Goal: Book appointment/travel/reservation

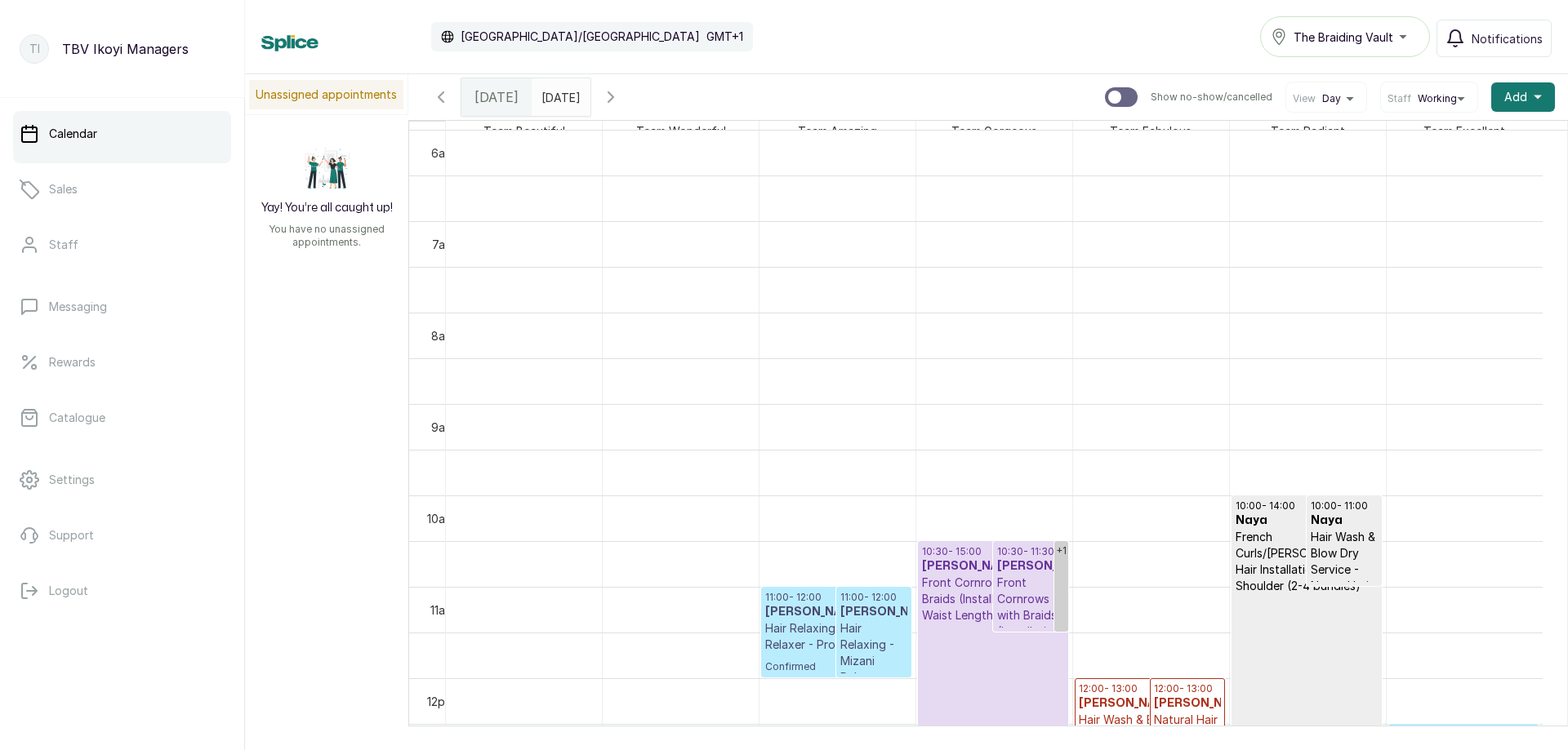
scroll to position [304, 0]
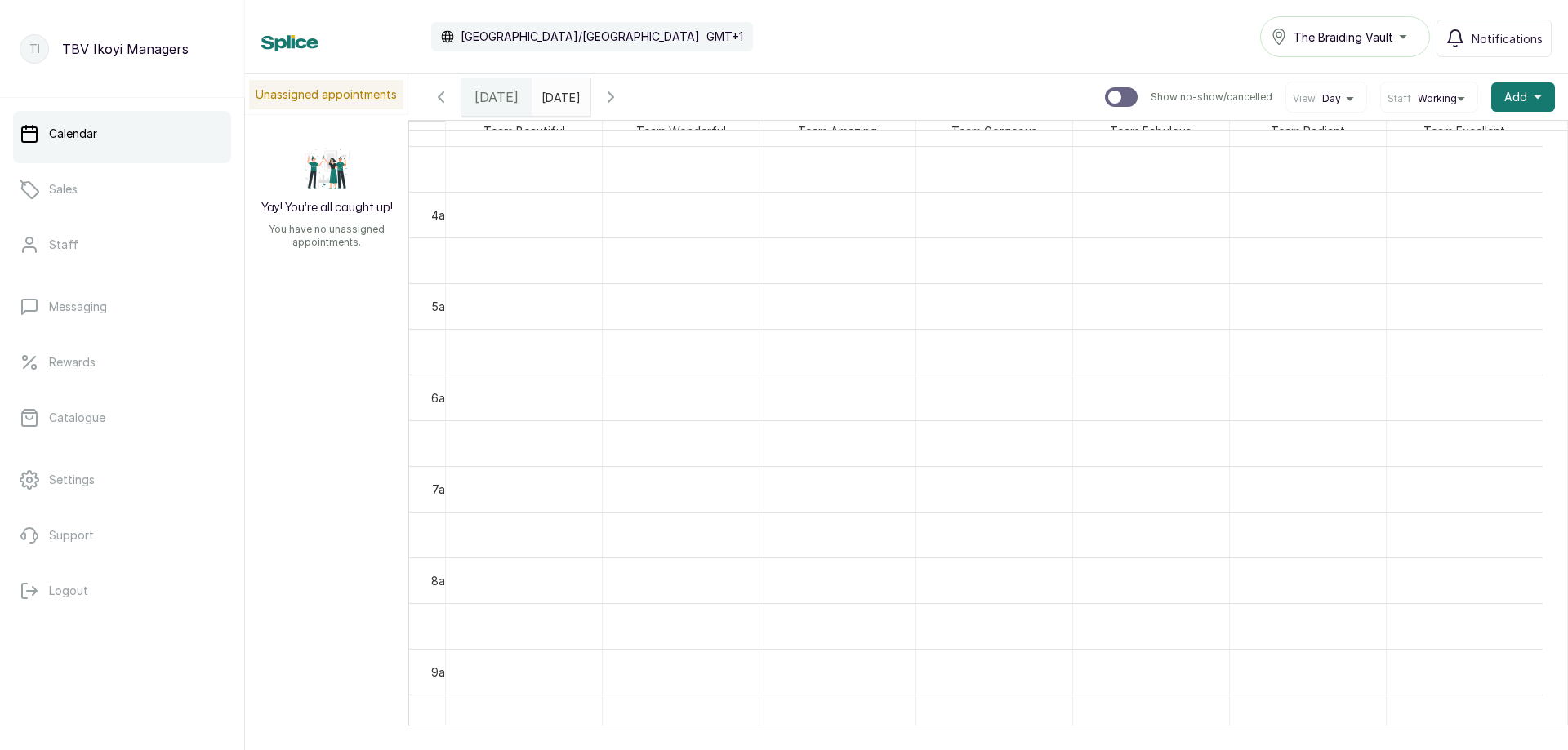
type input "dd/MM/yyyy"
click at [558, 97] on input "dd/MM/yyyy" at bounding box center [546, 93] width 26 height 28
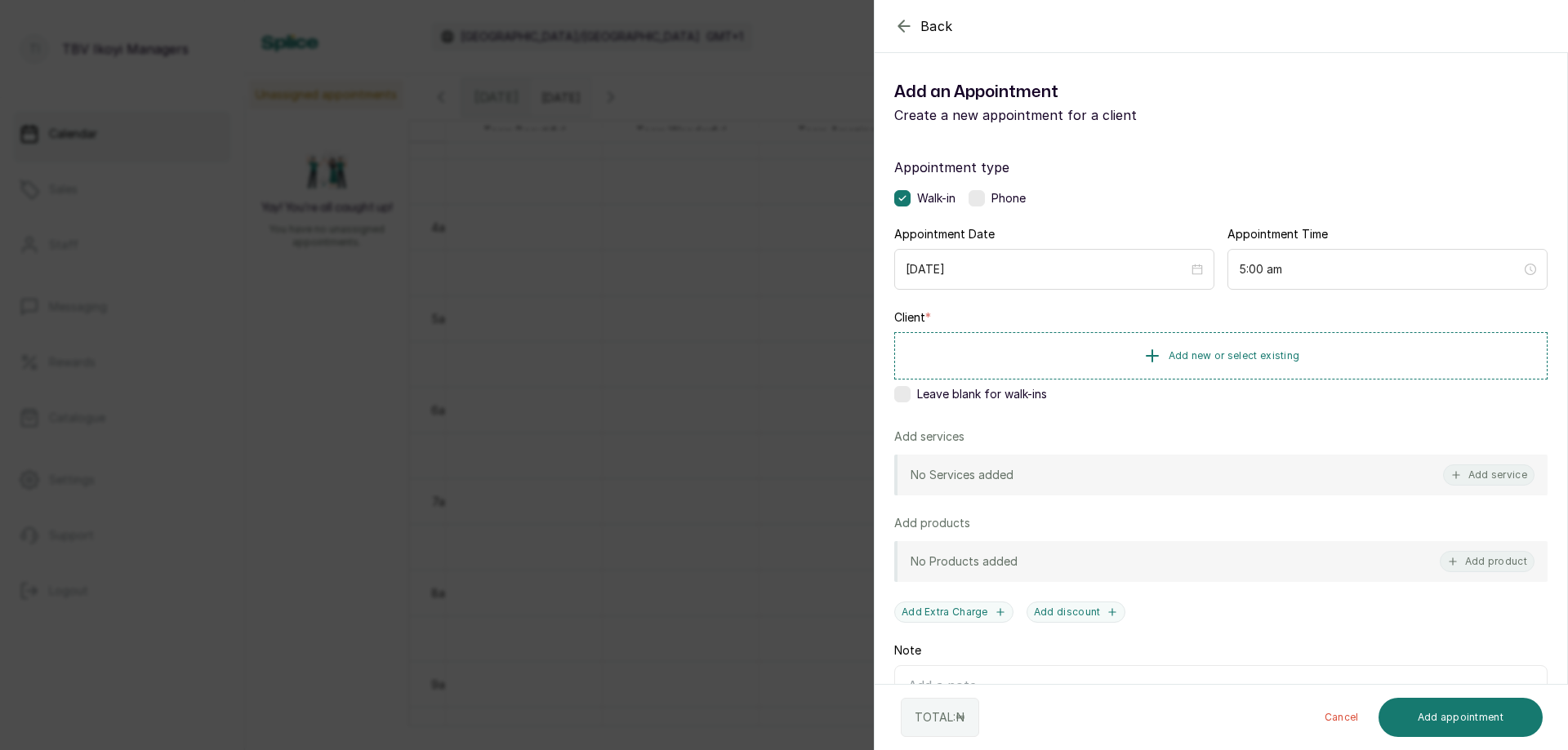
click at [905, 25] on icon "button" at bounding box center [904, 26] width 19 height 19
type input "dd/MM/yyyy"
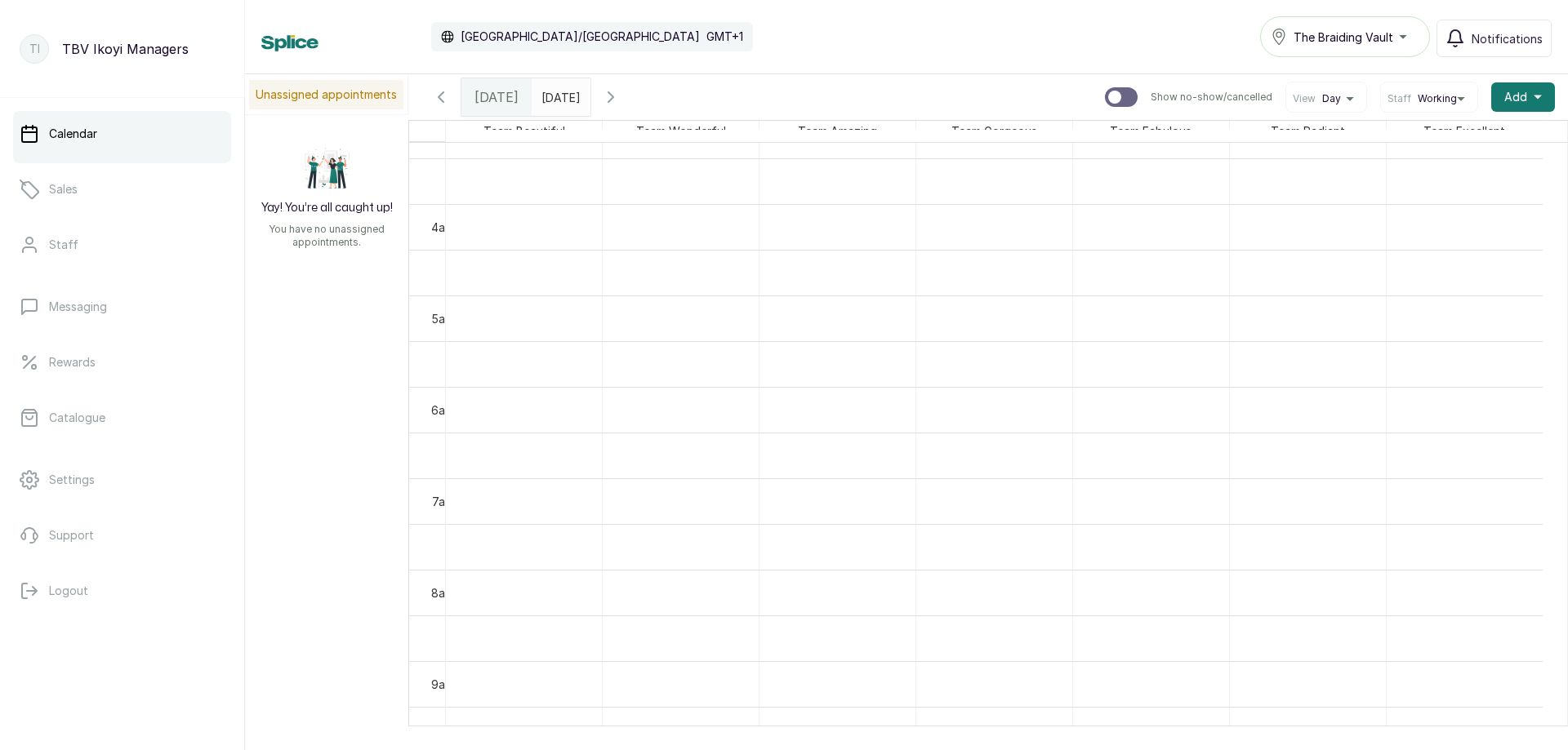
click at [1352, 16] on div "Calendar [GEOGRAPHIC_DATA]/[GEOGRAPHIC_DATA] GMT+1 The Braiding Vault Notificat…" at bounding box center [906, 37] width 1322 height 75
click at [1360, 43] on span "The Braiding Vault" at bounding box center [1343, 38] width 100 height 18
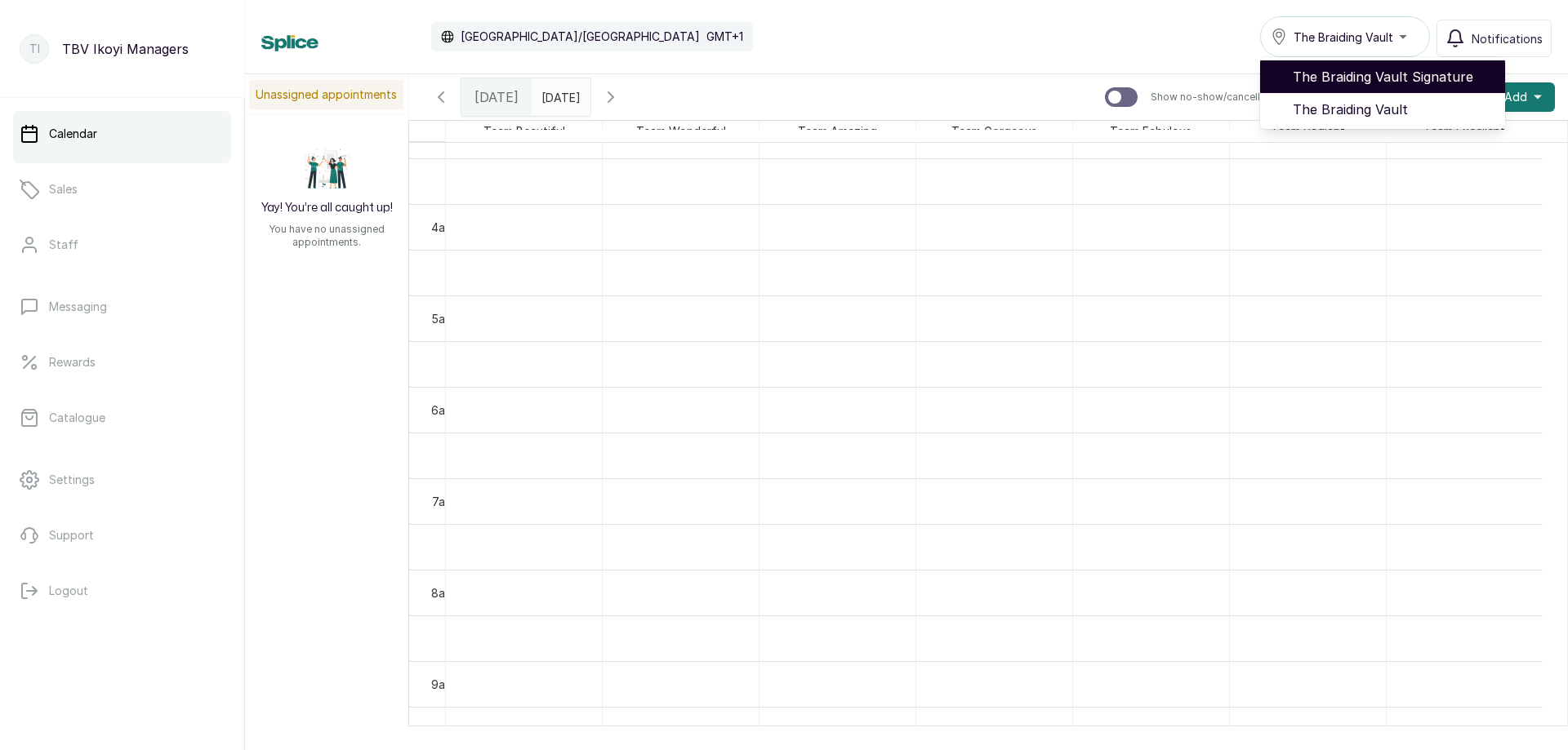
click at [1350, 65] on li "The Braiding Vault Signature" at bounding box center [1382, 76] width 245 height 32
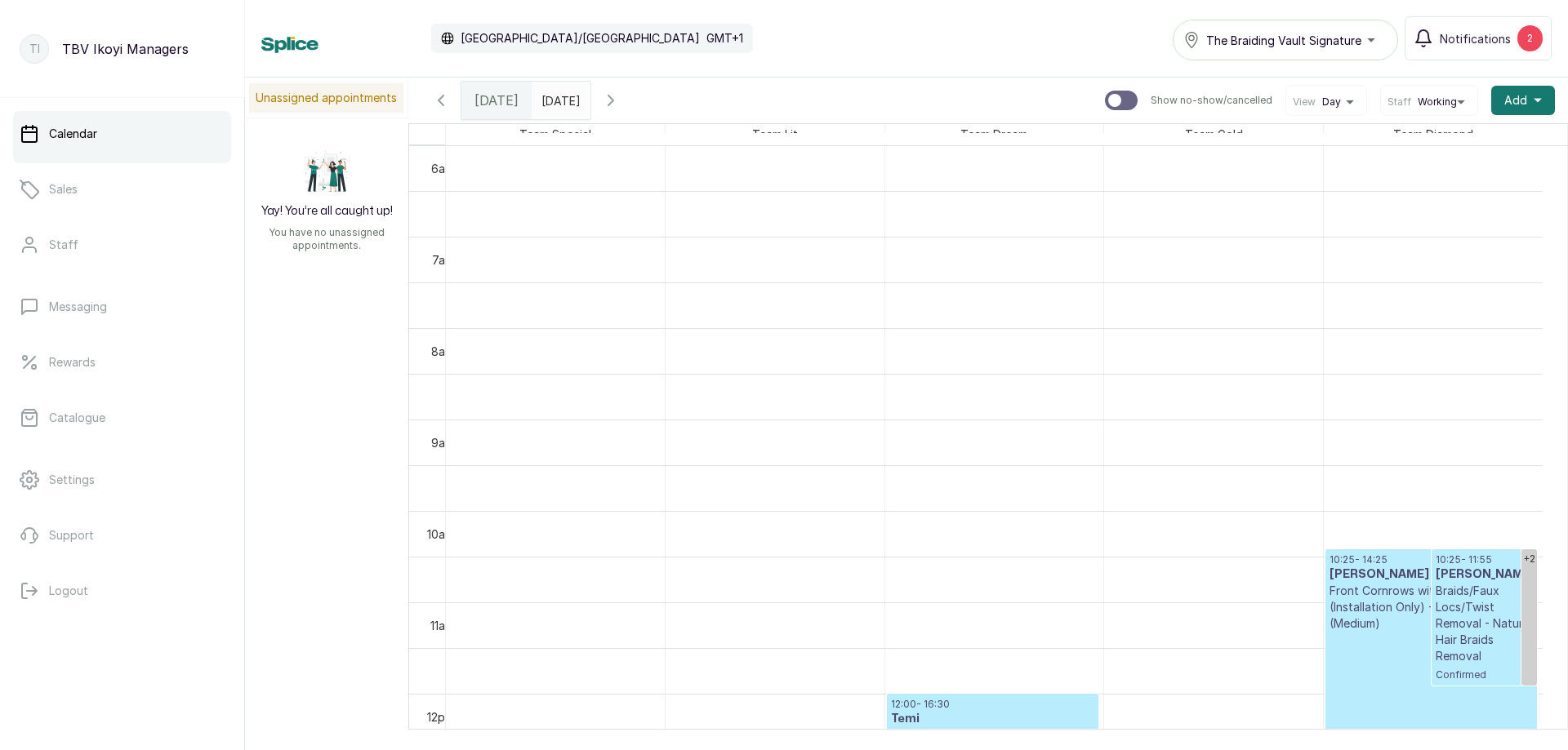
scroll to position [875, 0]
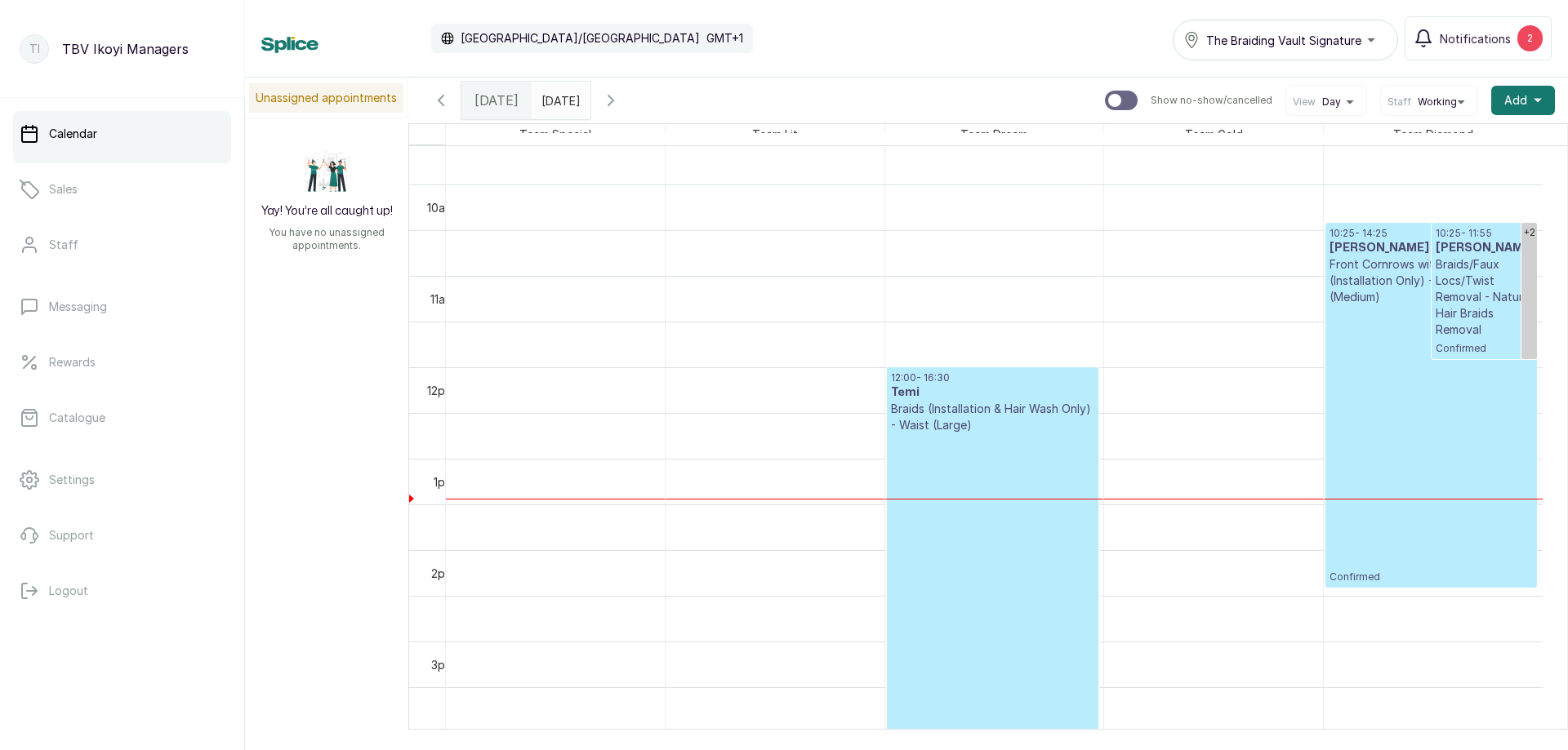
click at [590, 94] on span at bounding box center [573, 96] width 31 height 28
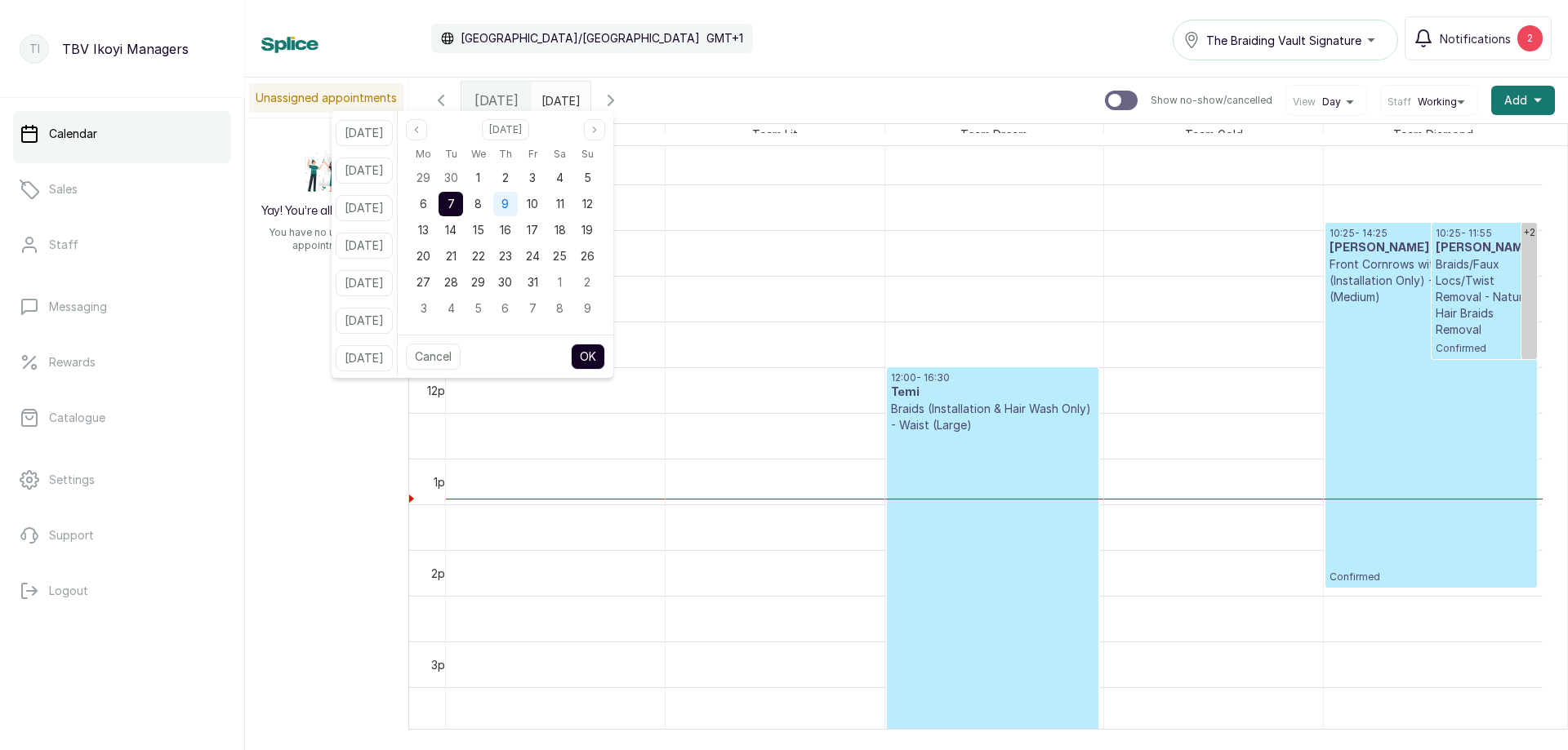
click at [509, 202] on span "9" at bounding box center [505, 204] width 7 height 14
click at [599, 351] on button "OK" at bounding box center [587, 357] width 34 height 26
type input "09/10/2025"
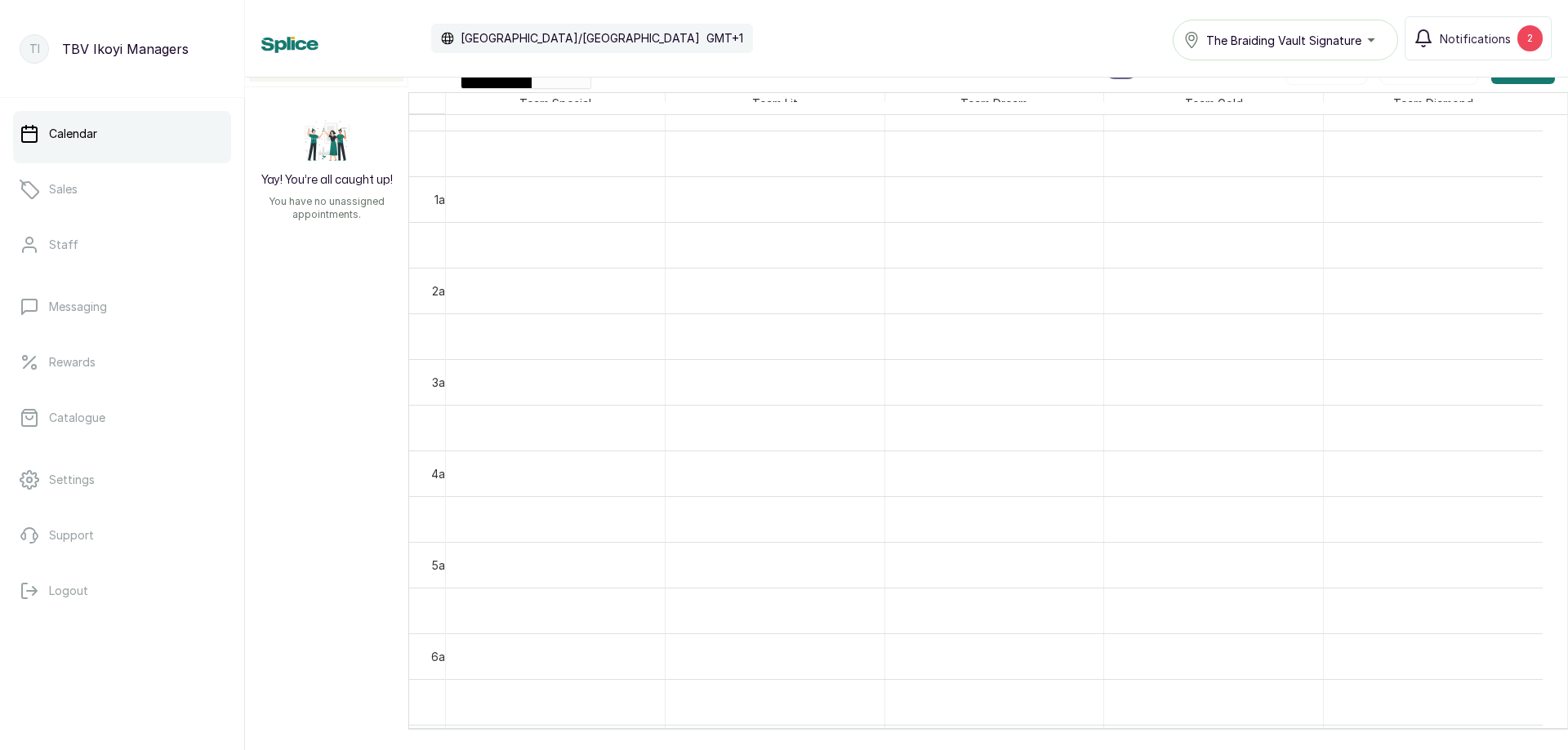
scroll to position [0, 0]
click at [498, 85] on div "[DATE]" at bounding box center [497, 69] width 70 height 38
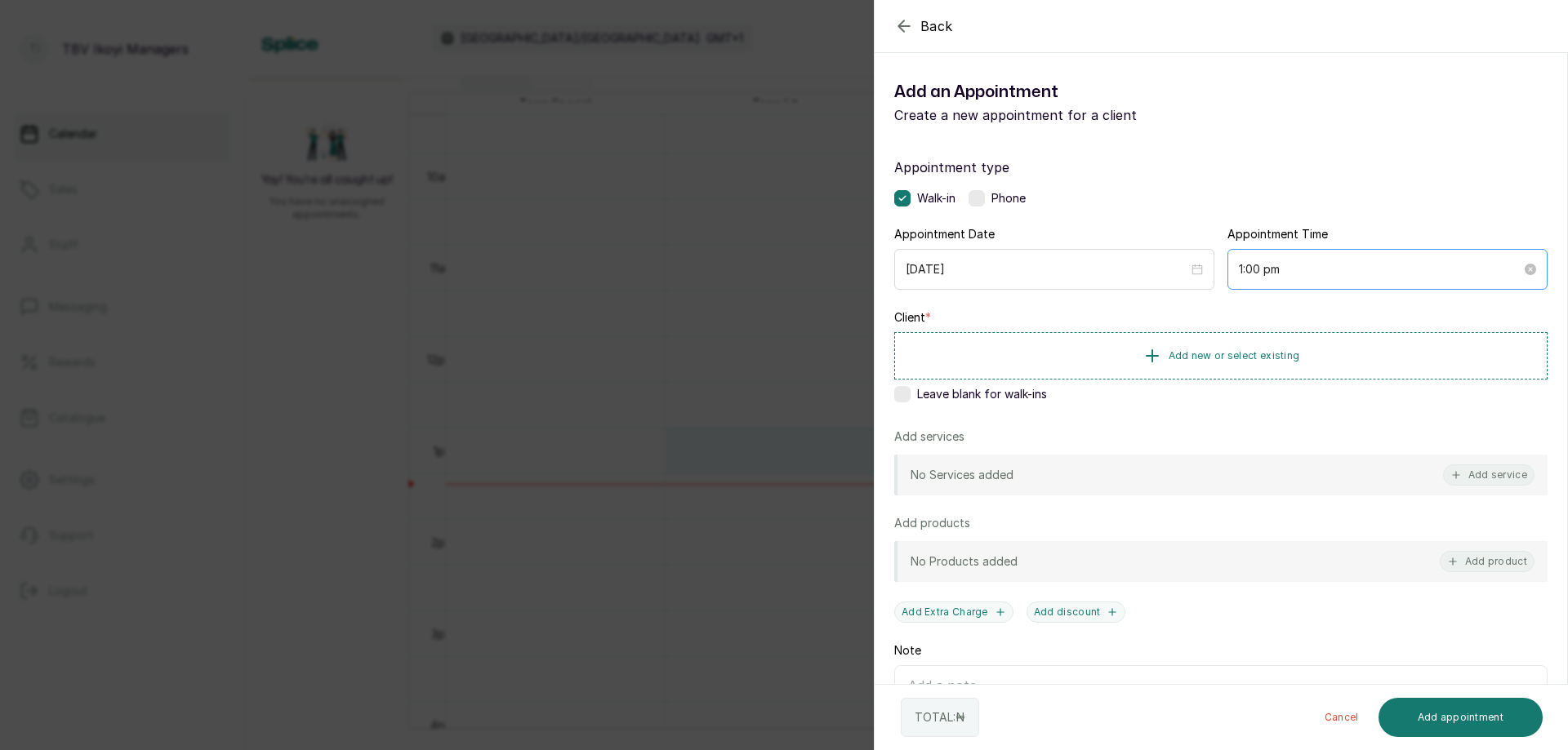
click at [1296, 259] on div "1:00 pm" at bounding box center [1387, 269] width 320 height 41
click at [1287, 319] on div "11" at bounding box center [1291, 316] width 39 height 23
type input "1:11 pm"
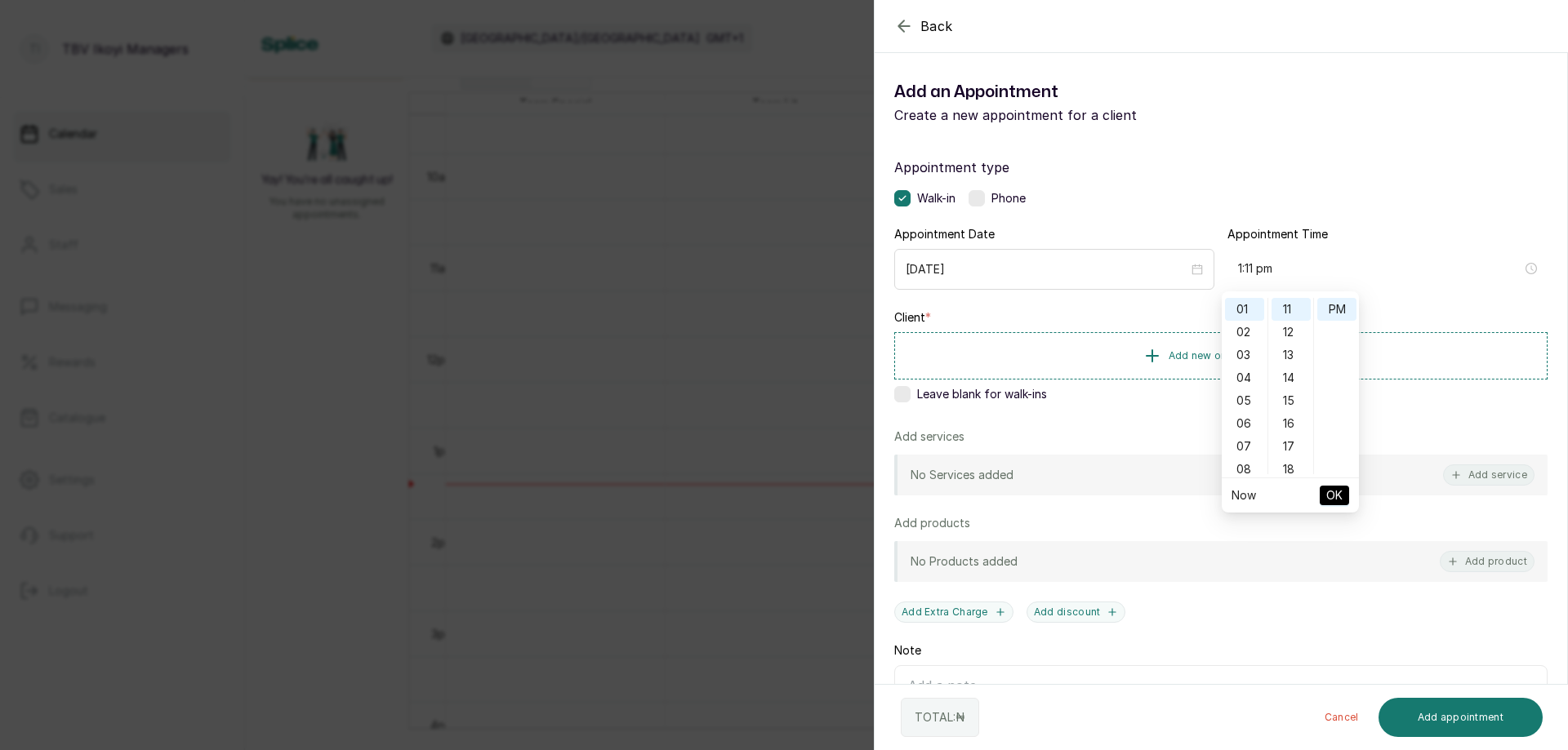
click at [1333, 500] on span "OK" at bounding box center [1334, 495] width 17 height 31
click at [1226, 356] on span "Add new or select existing" at bounding box center [1235, 354] width 132 height 13
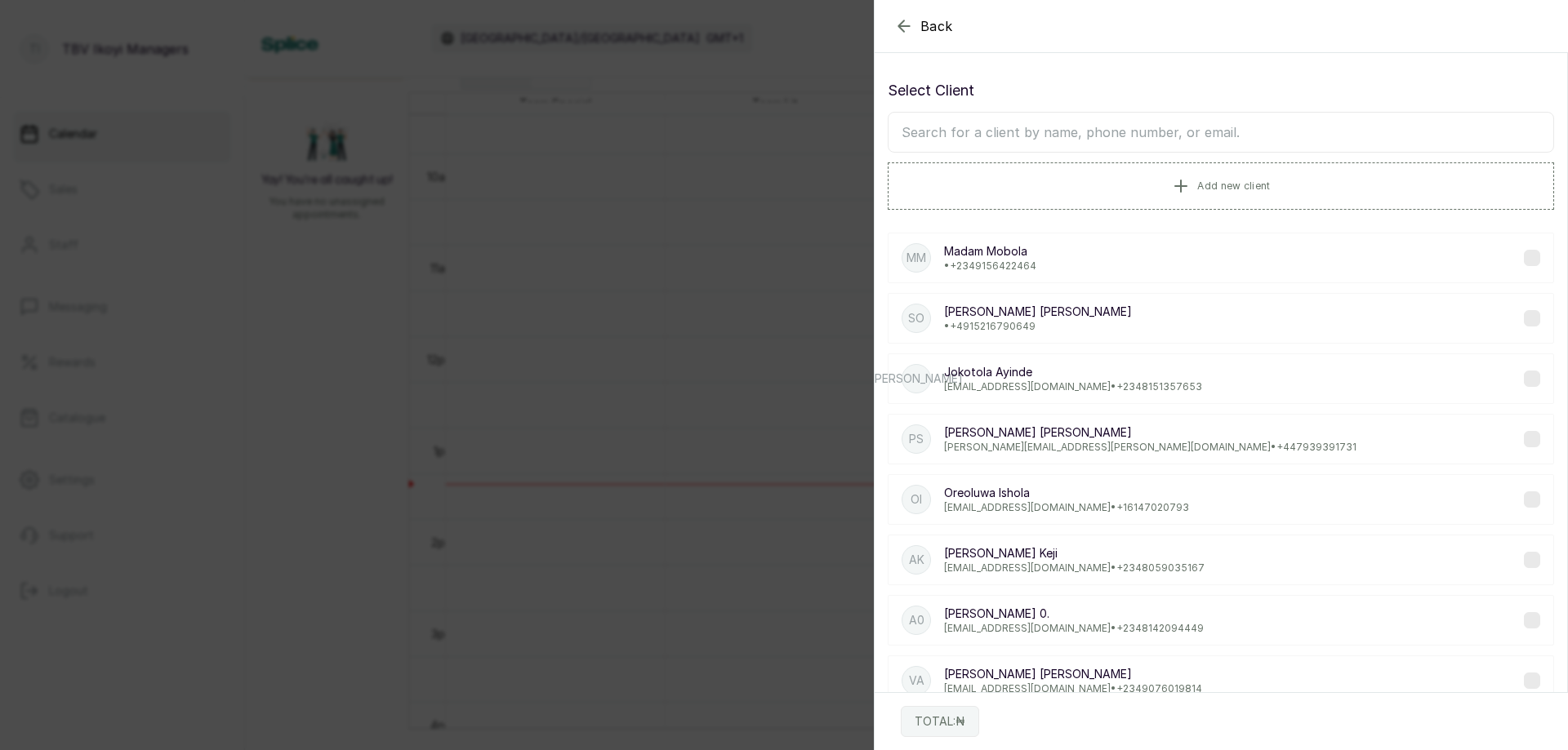
click at [1153, 132] on input "text" at bounding box center [1220, 132] width 666 height 41
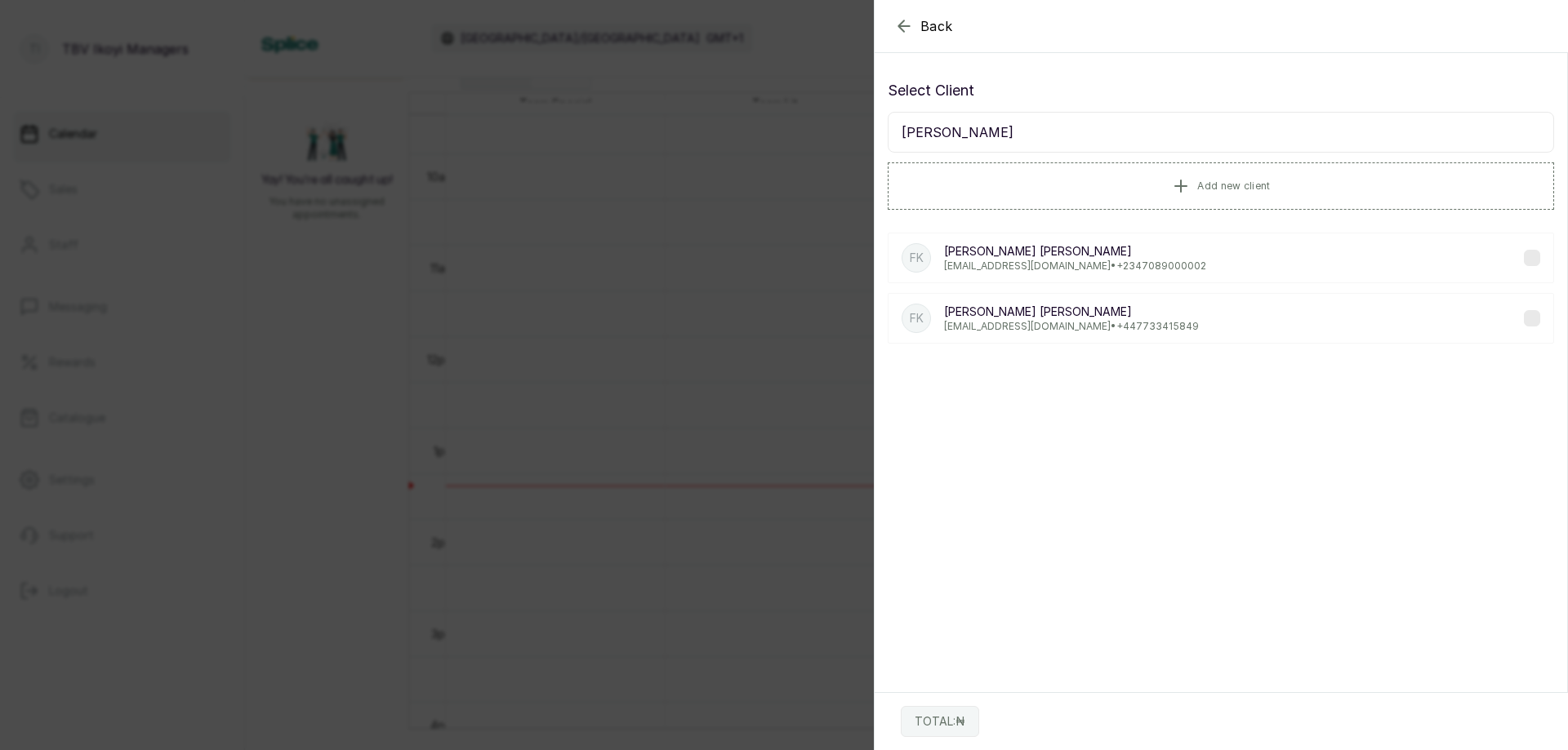
type input "funke karim"
click at [1117, 323] on p "fkarim900@hotmail.com • +44 7733415849" at bounding box center [1071, 326] width 254 height 13
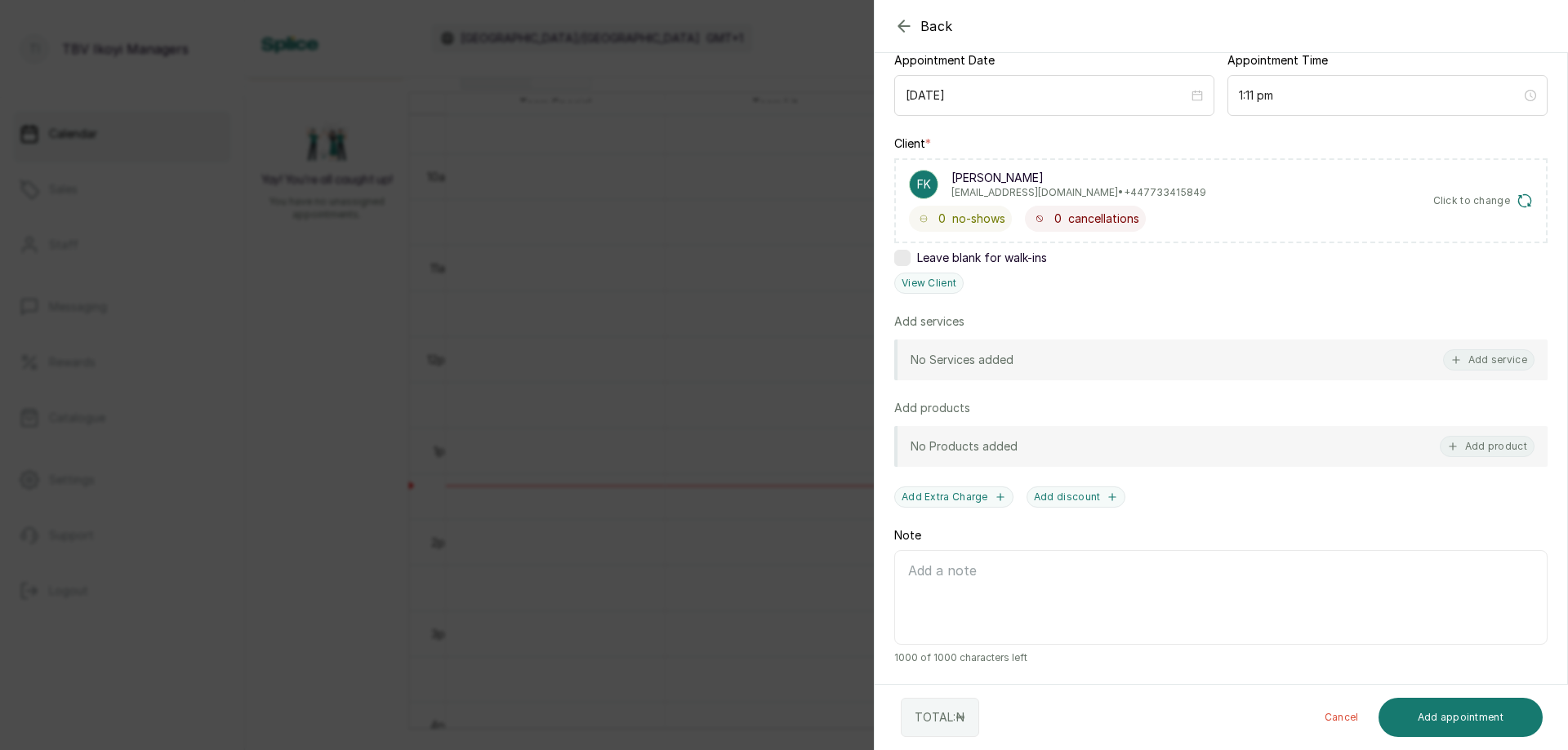
scroll to position [0, 0]
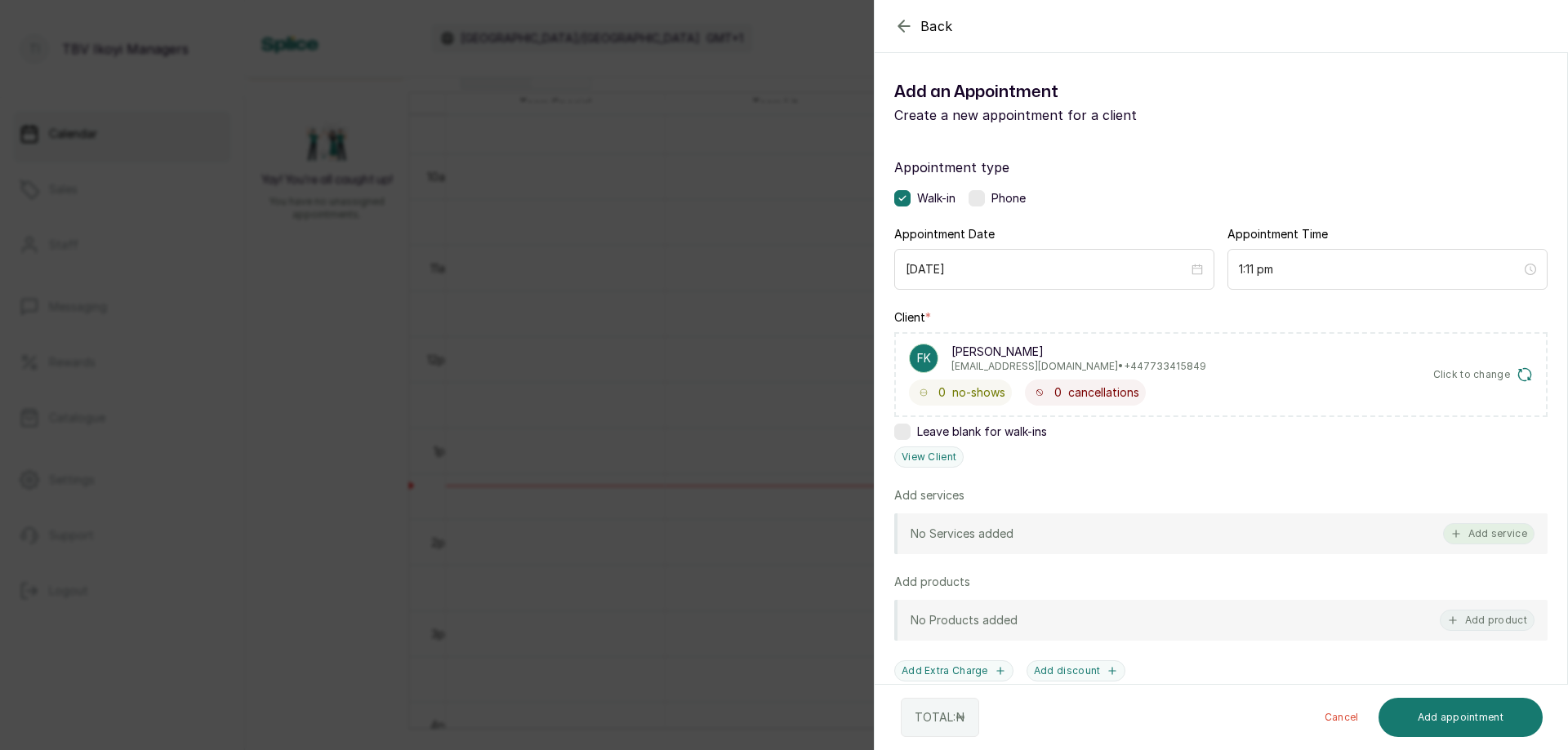
click at [1457, 531] on button "Add service" at bounding box center [1488, 533] width 91 height 21
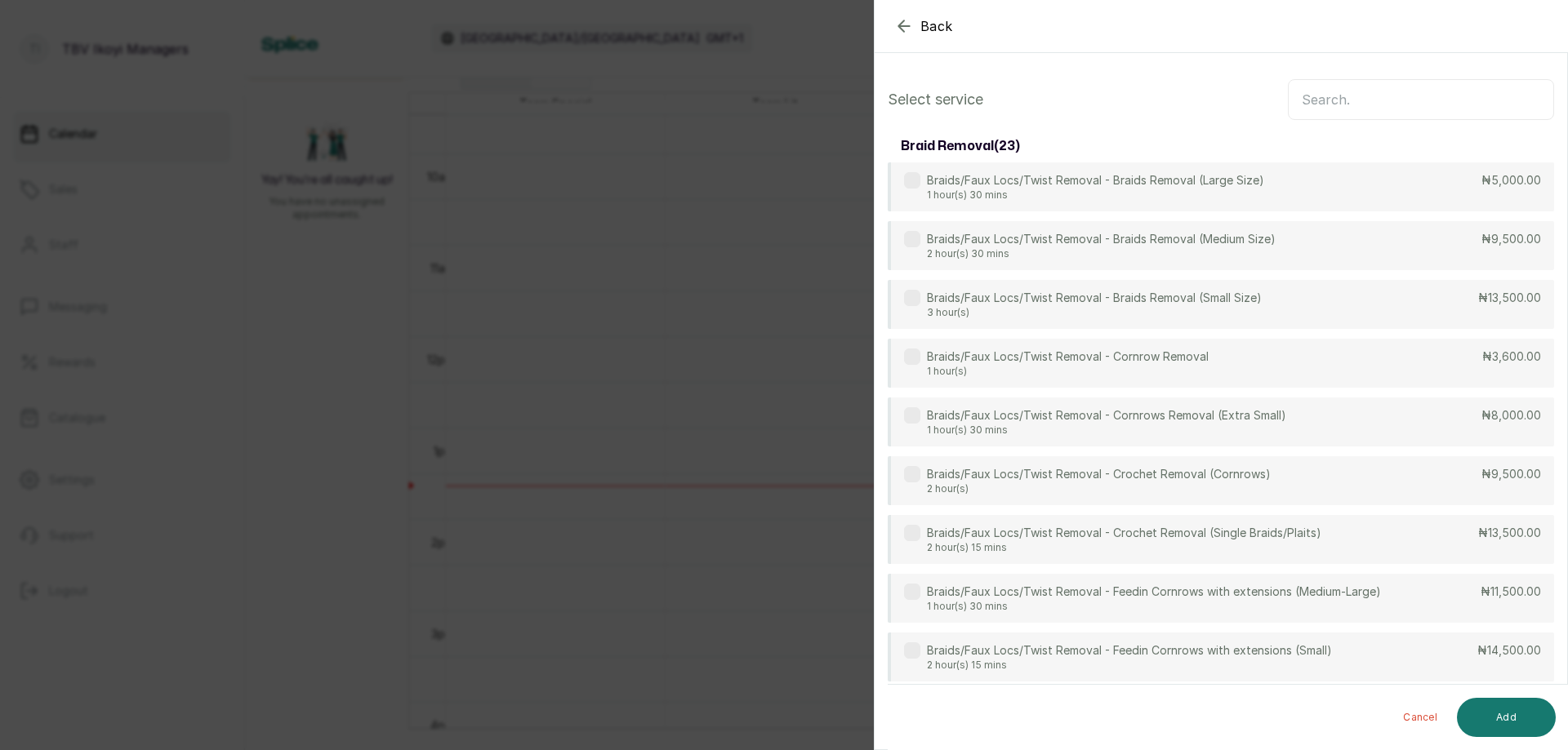
click at [1333, 92] on input "text" at bounding box center [1420, 99] width 266 height 41
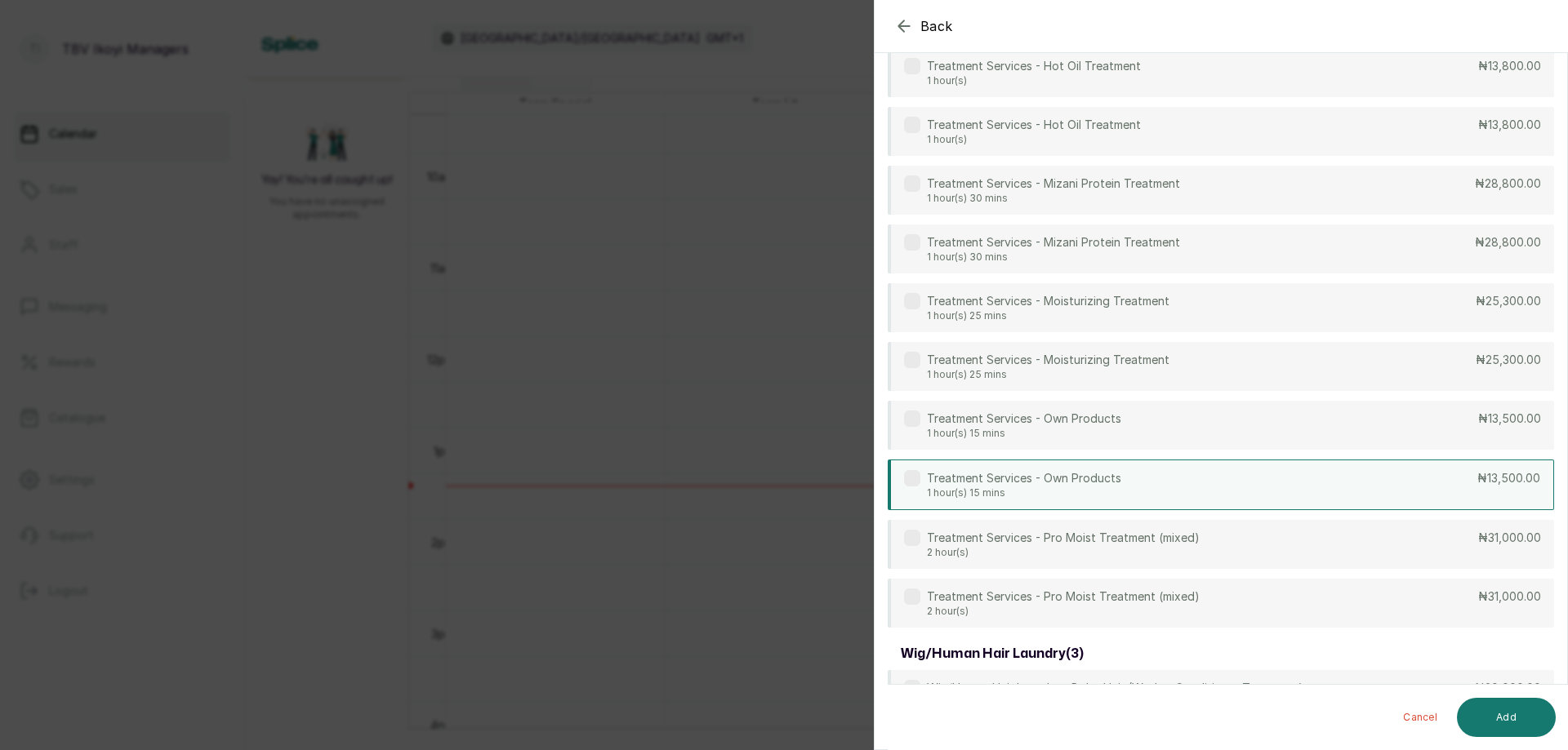
scroll to position [1469, 0]
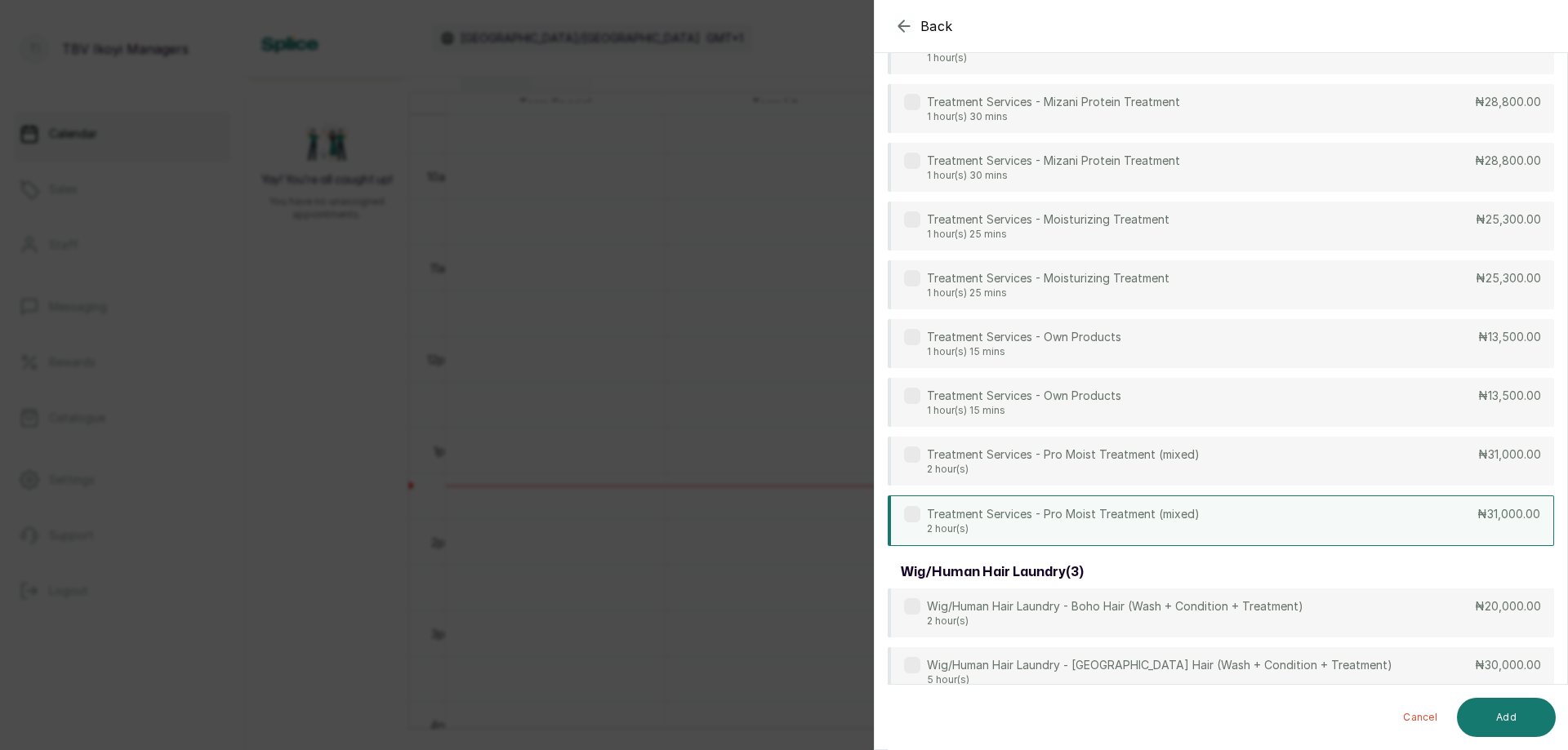
type input "treat"
click at [1199, 524] on div "Treatment Services - Pro Moist Treatment (mixed) 2 hour(s) ₦31,000.00" at bounding box center [1220, 521] width 666 height 51
click at [1498, 712] on button "Add" at bounding box center [1506, 718] width 99 height 39
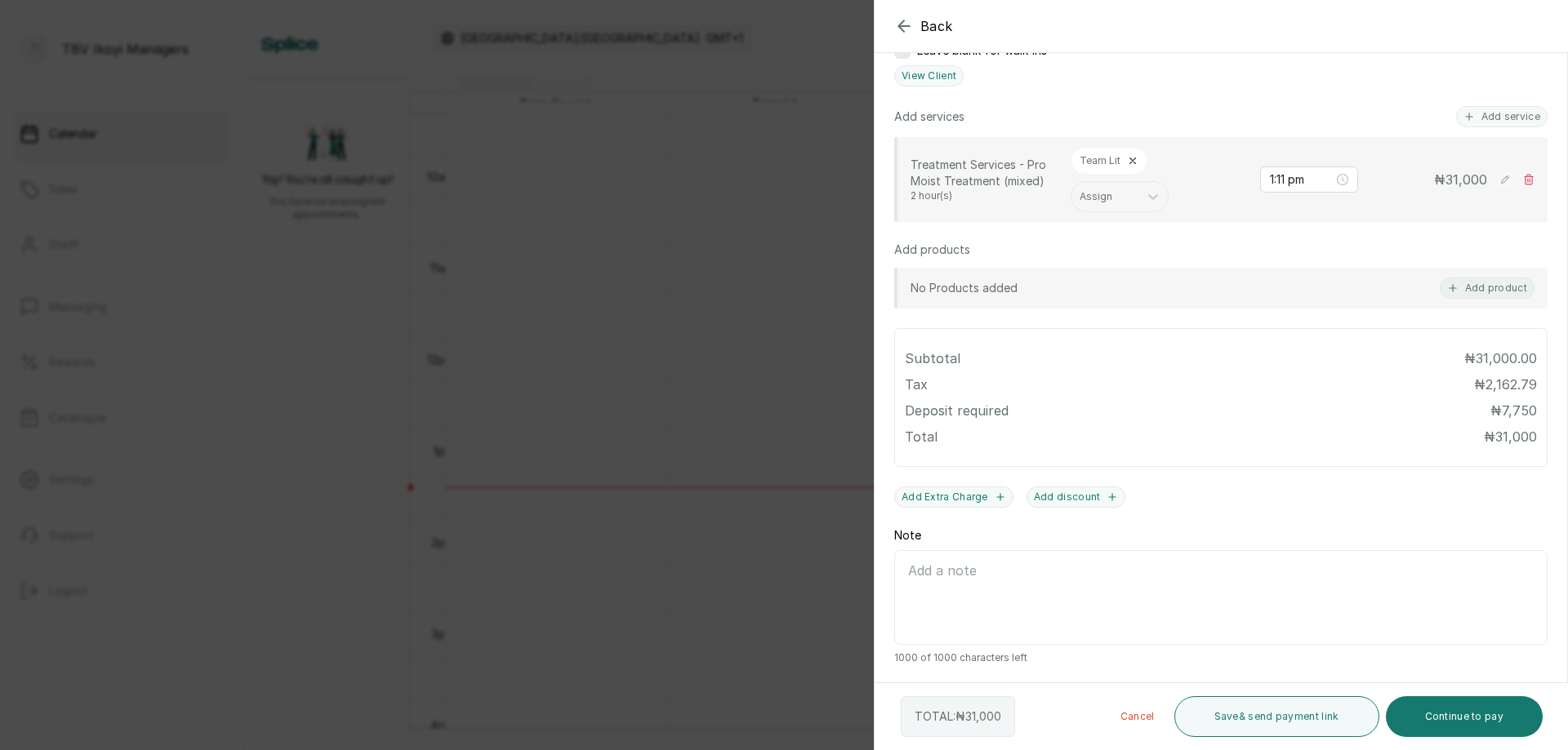
scroll to position [299, 0]
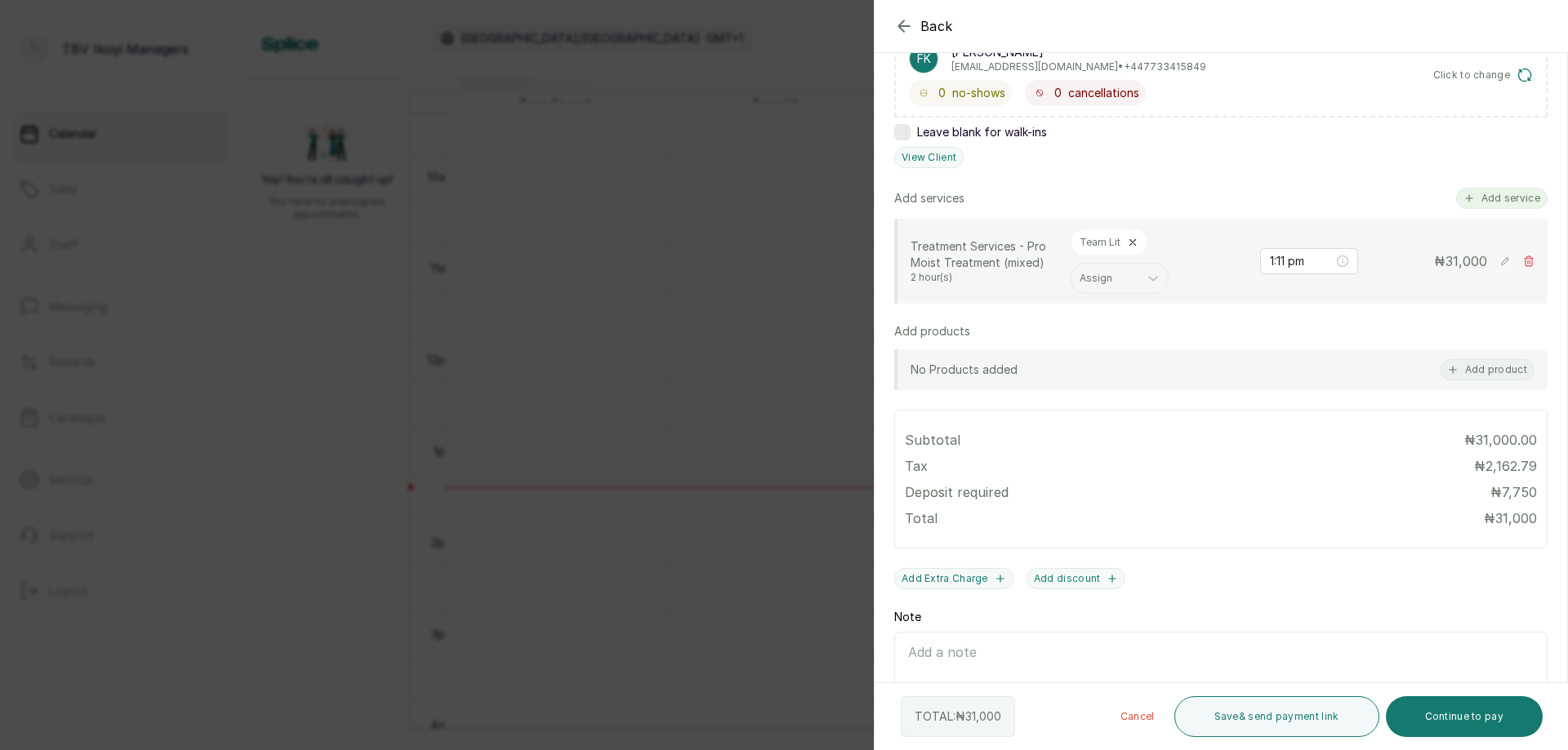
click at [1488, 198] on button "Add service" at bounding box center [1501, 198] width 91 height 21
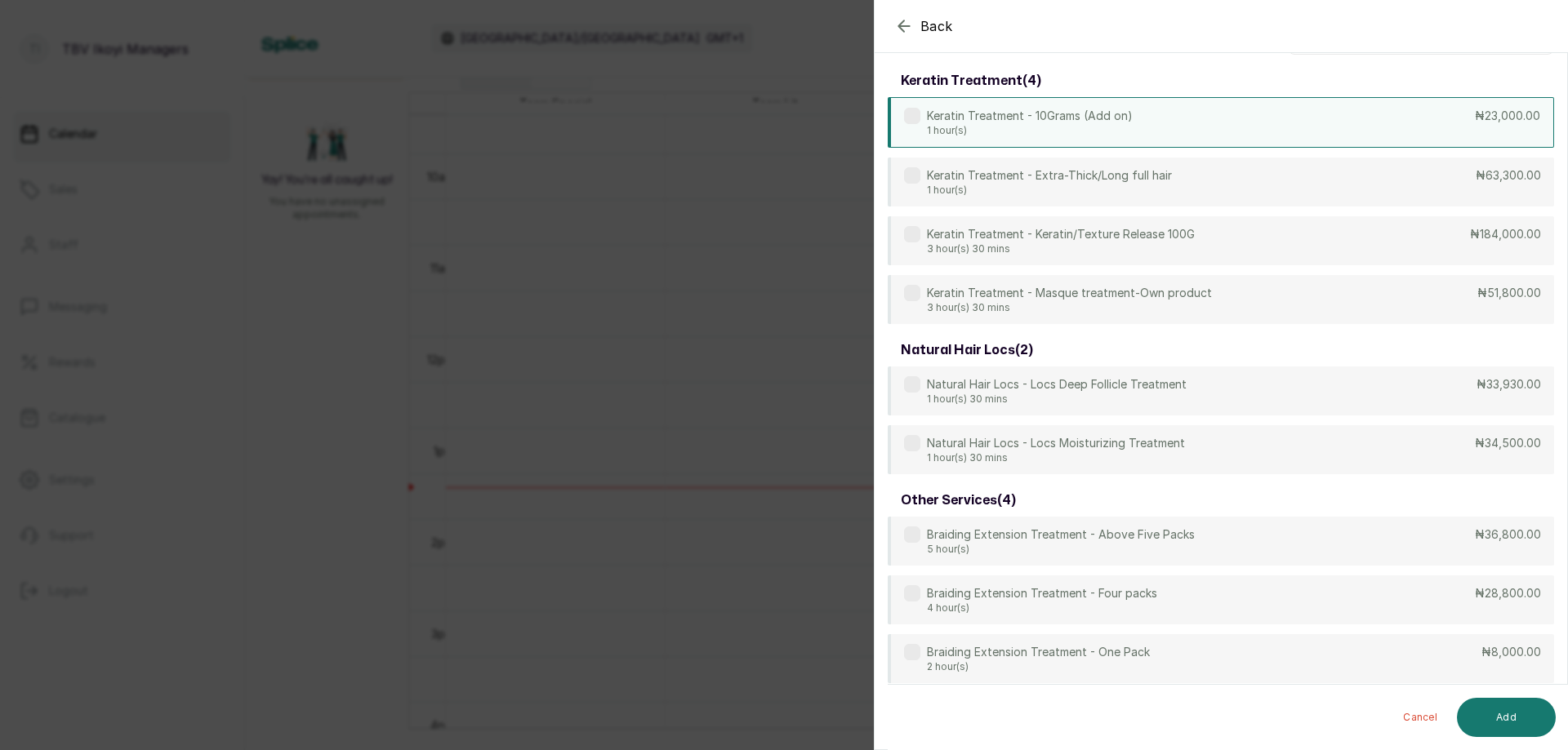
scroll to position [0, 0]
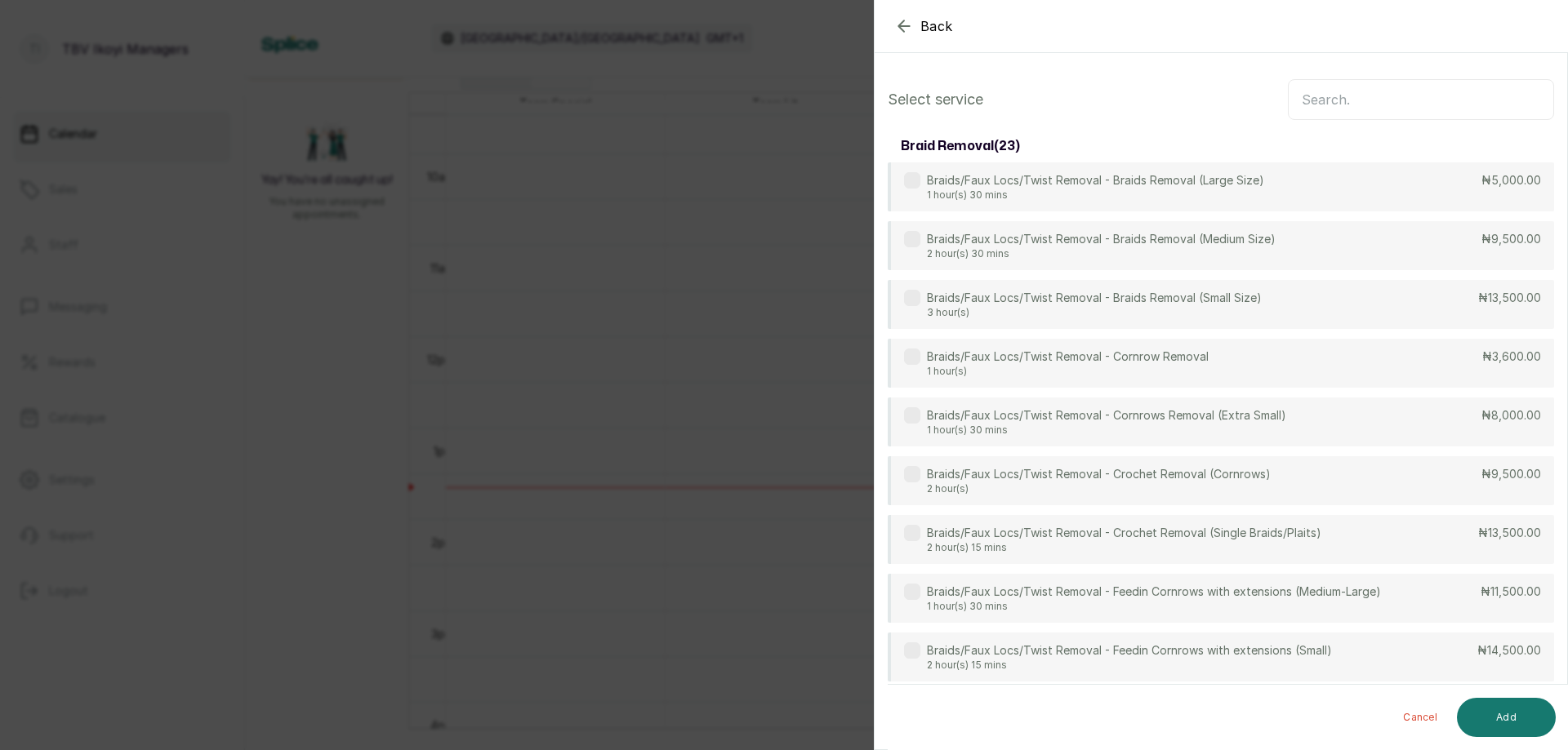
click at [1369, 80] on input "text" at bounding box center [1420, 99] width 266 height 41
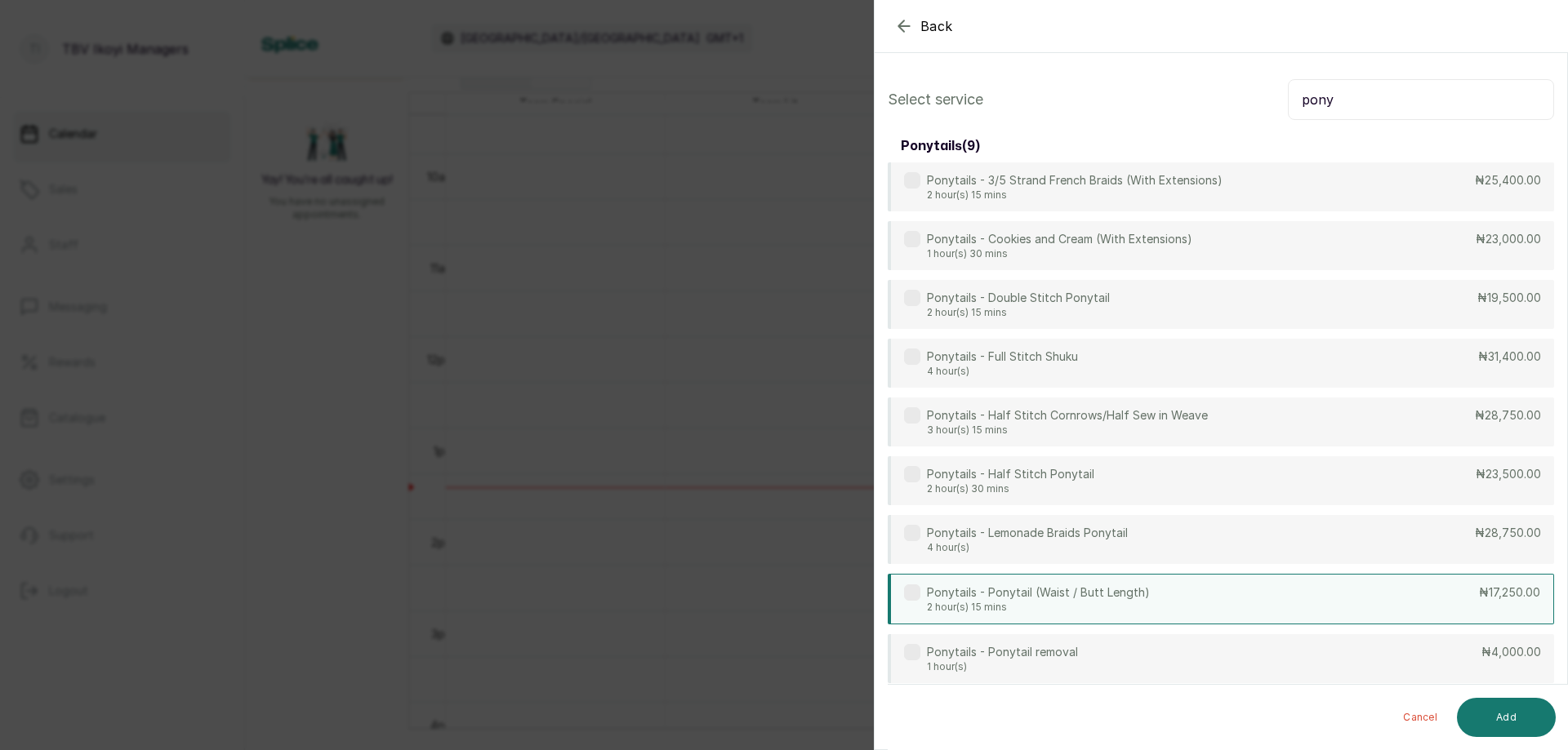
type input "pony"
click at [1221, 607] on div "Ponytails - Ponytail (Waist / Butt Length) 2 hour(s) 15 mins ₦17,250.00" at bounding box center [1220, 599] width 666 height 51
click at [1527, 710] on button "Add" at bounding box center [1506, 718] width 99 height 39
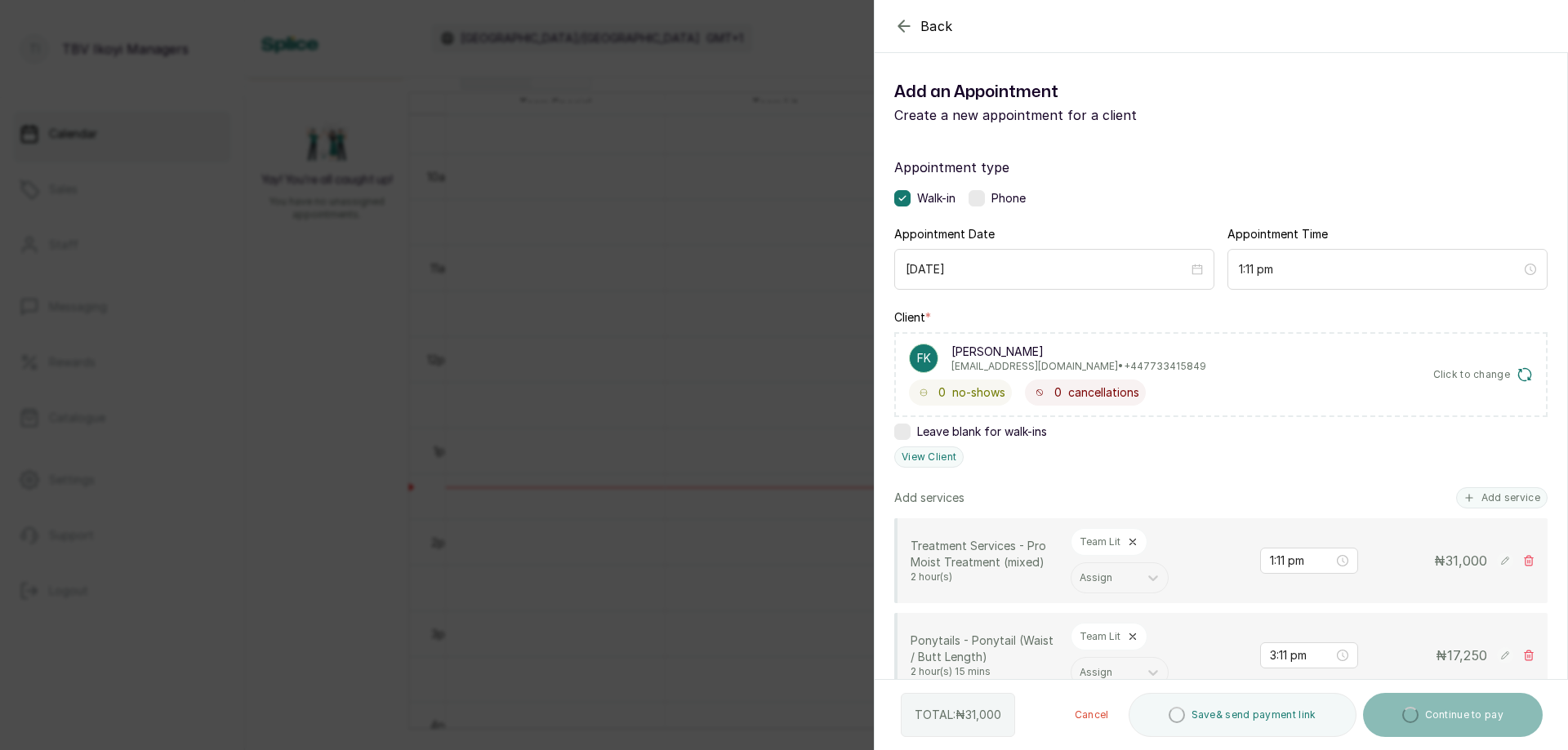
scroll to position [245, 0]
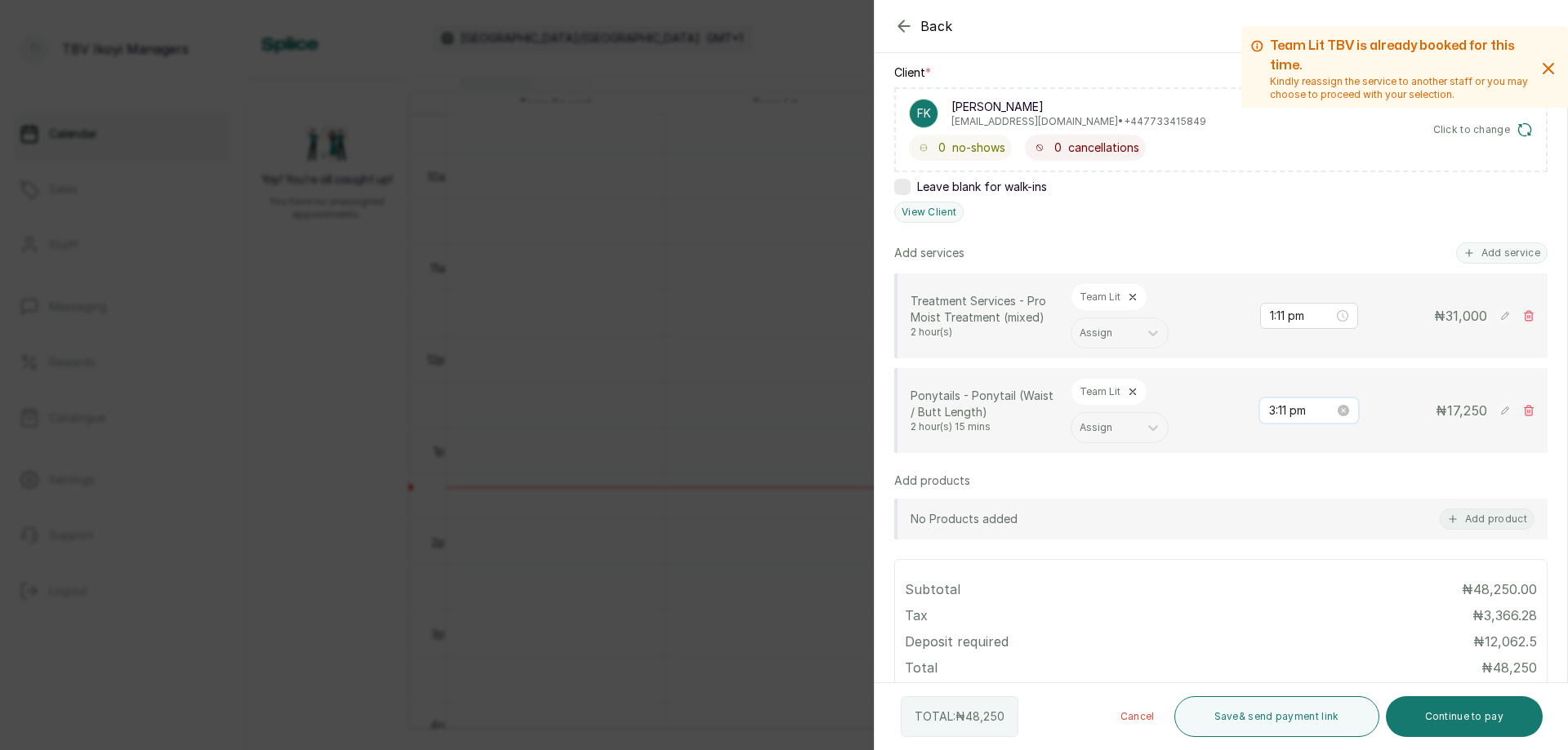
click at [1316, 417] on input "3:11 pm" at bounding box center [1301, 411] width 65 height 18
click at [1263, 447] on div "11" at bounding box center [1270, 451] width 39 height 23
click at [1272, 469] on div "01" at bounding box center [1270, 467] width 39 height 23
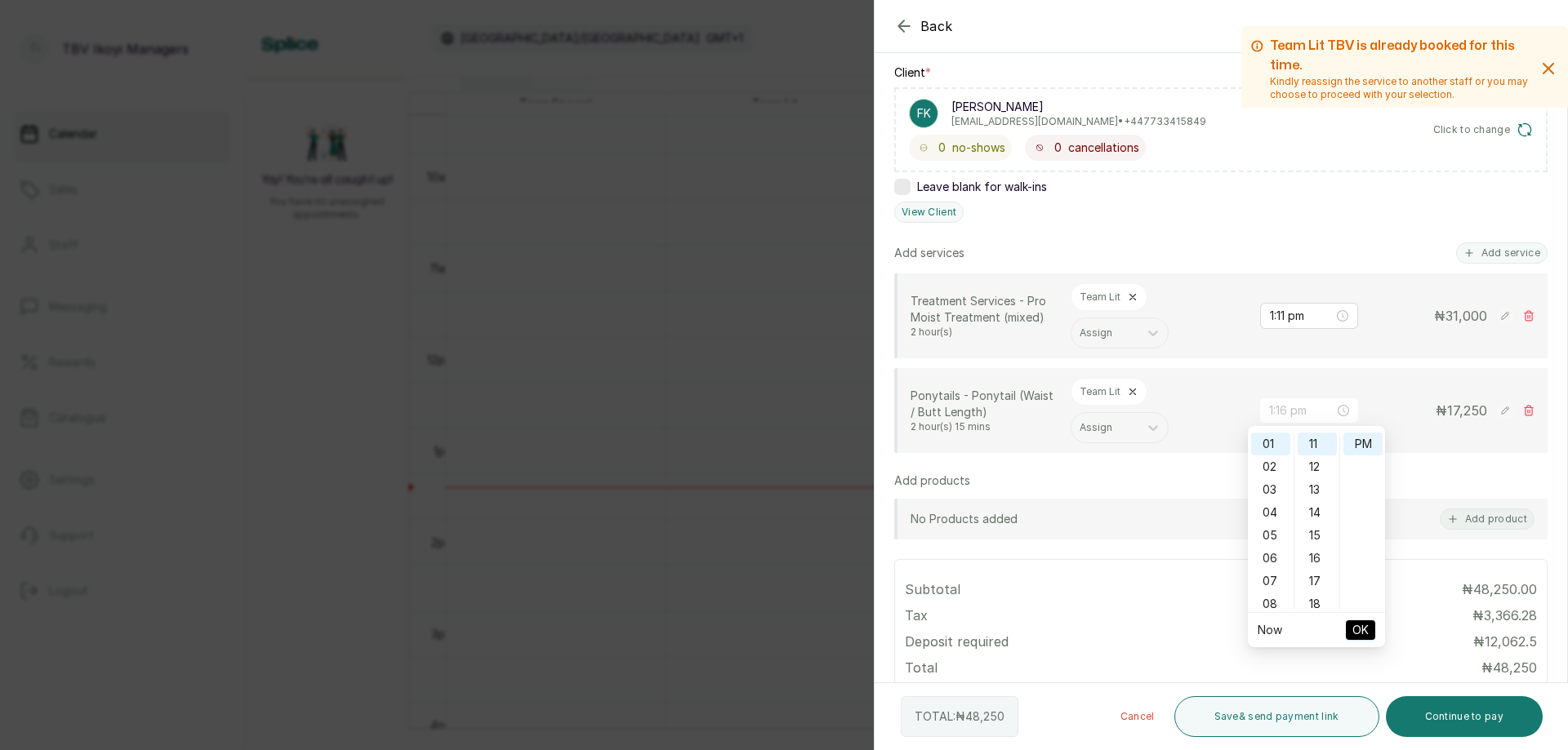
type input "1:11 pm"
click at [1359, 627] on span "OK" at bounding box center [1360, 630] width 17 height 31
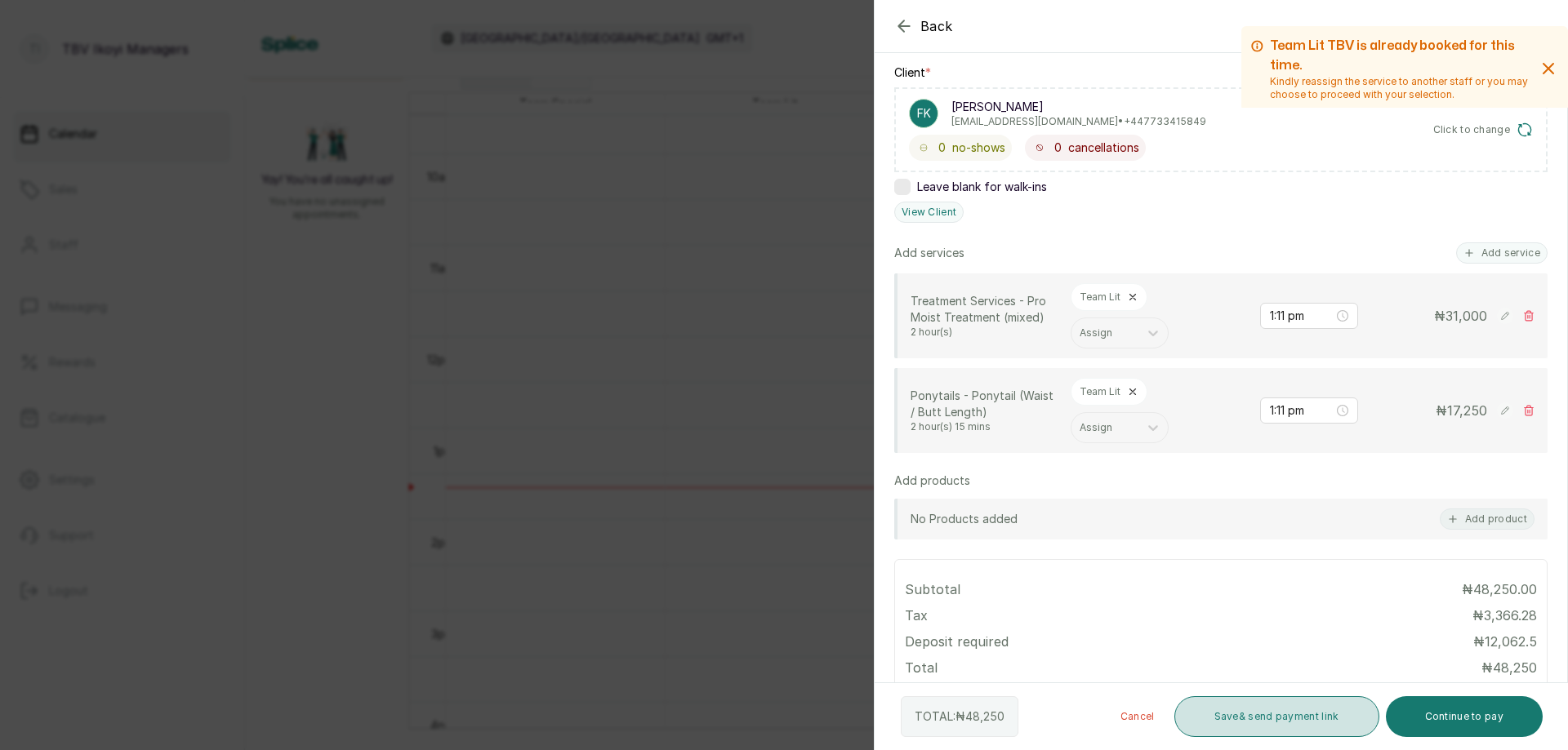
click at [1281, 713] on button "Save & send payment link" at bounding box center [1277, 717] width 205 height 41
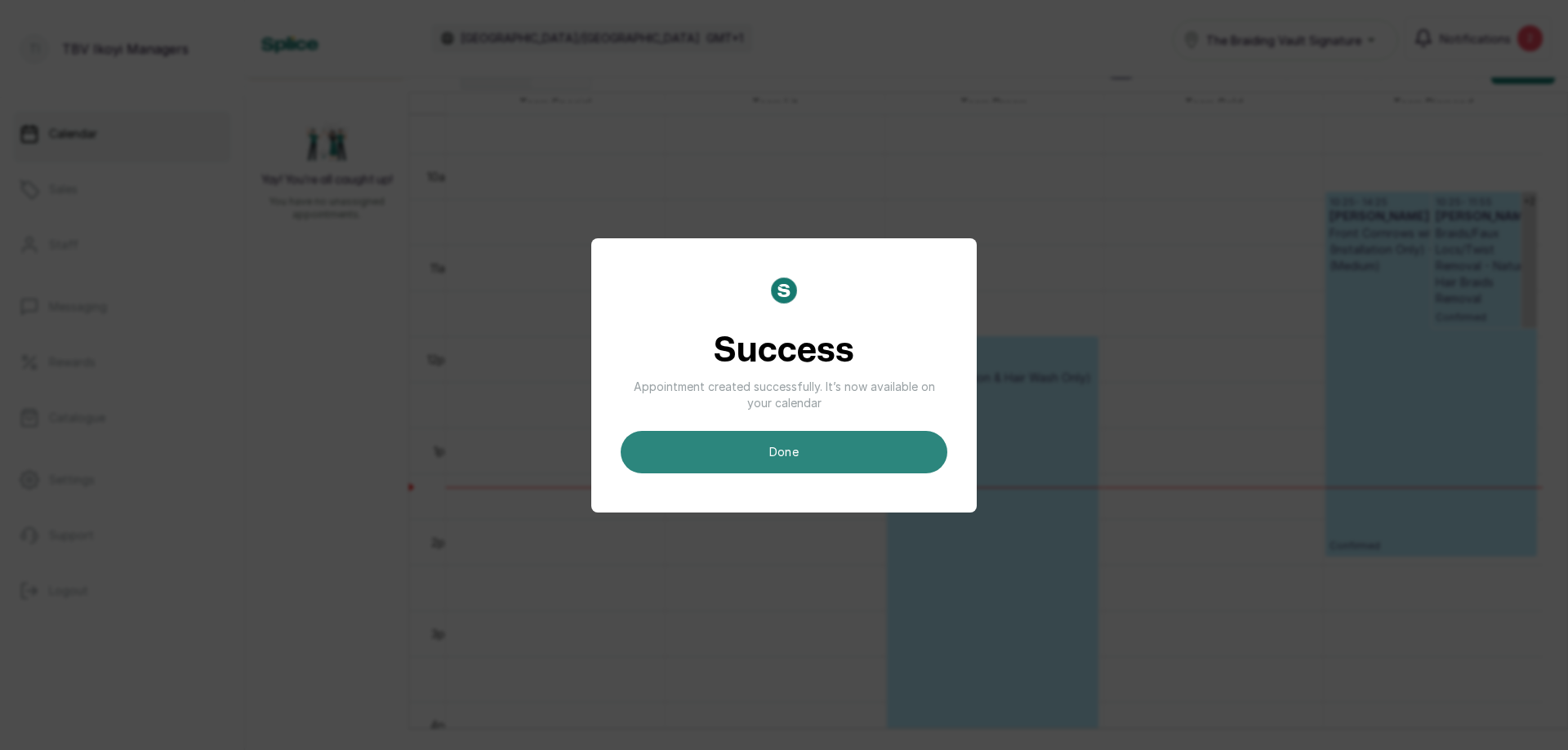
click at [839, 461] on button "done" at bounding box center [784, 452] width 326 height 42
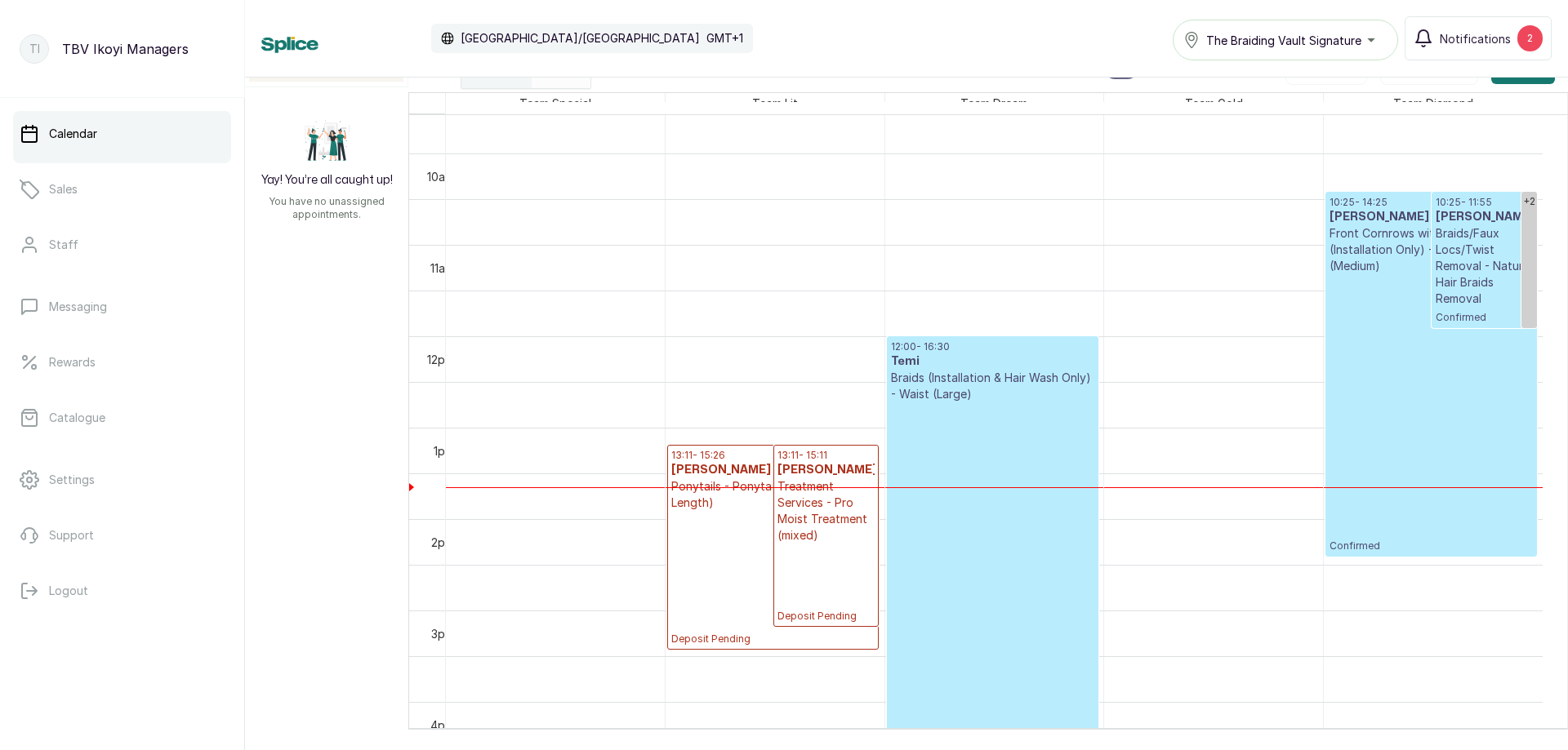
scroll to position [1039, 0]
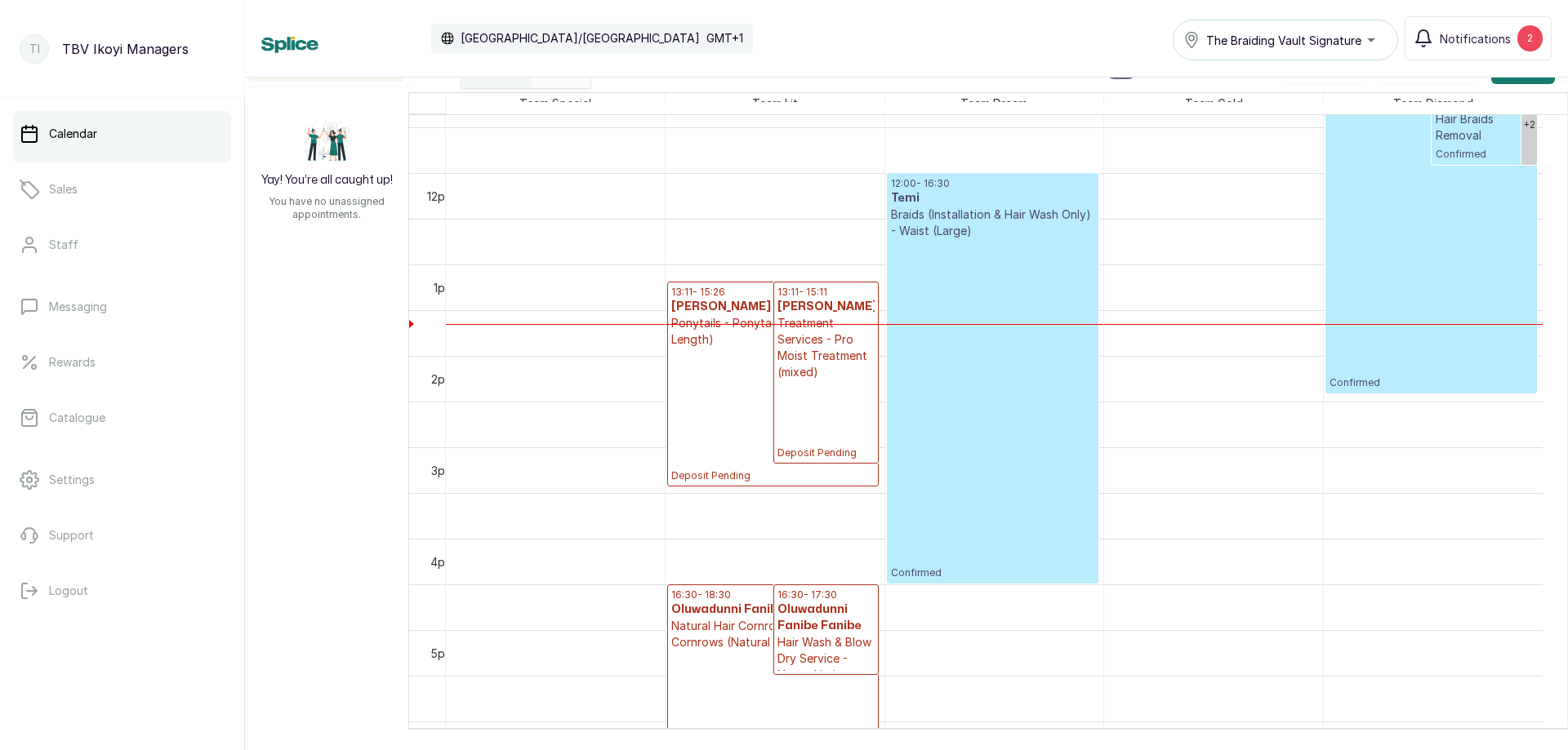
click at [812, 429] on p "Deposit Pending" at bounding box center [826, 420] width 97 height 79
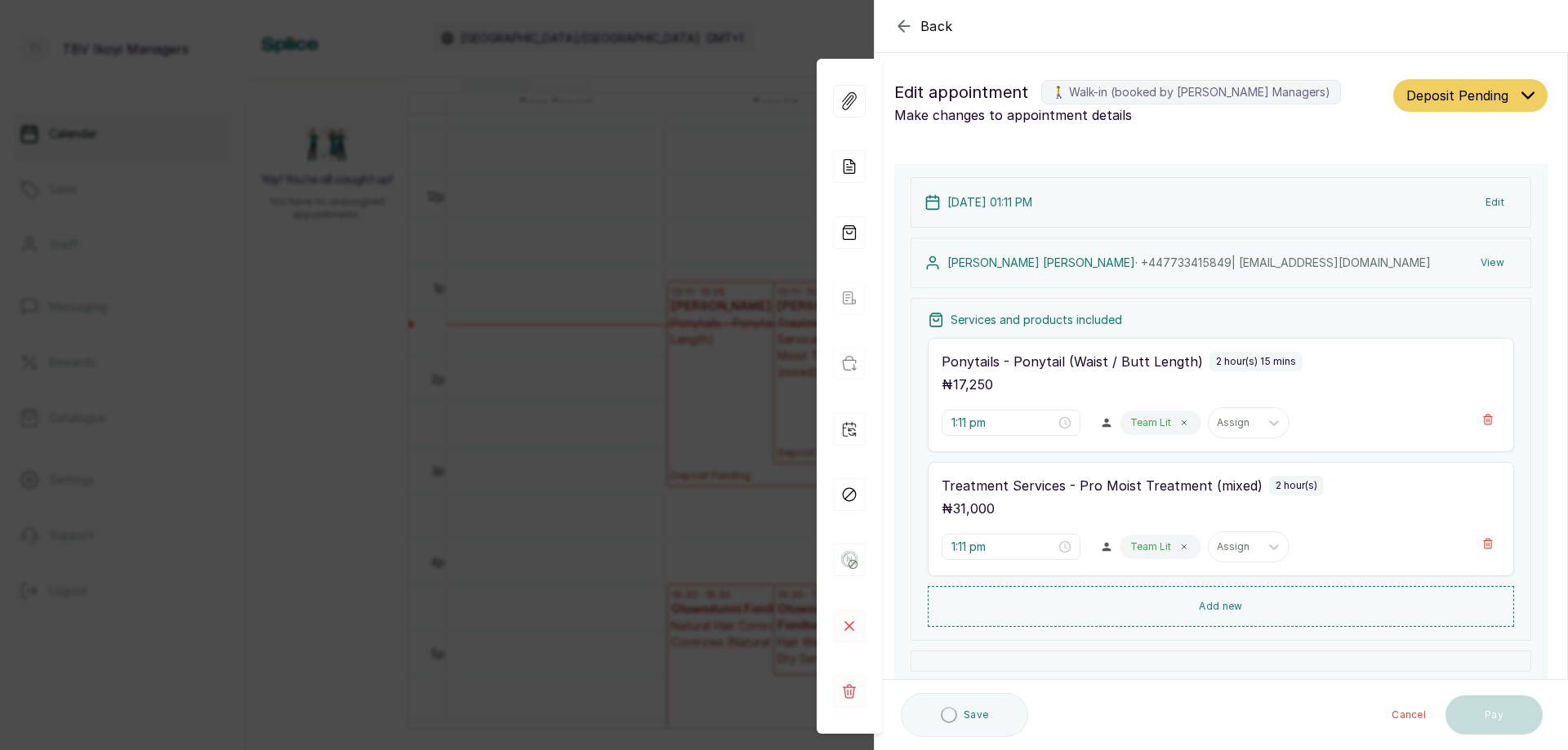
click at [1486, 88] on span "Deposit Pending" at bounding box center [1457, 96] width 102 height 19
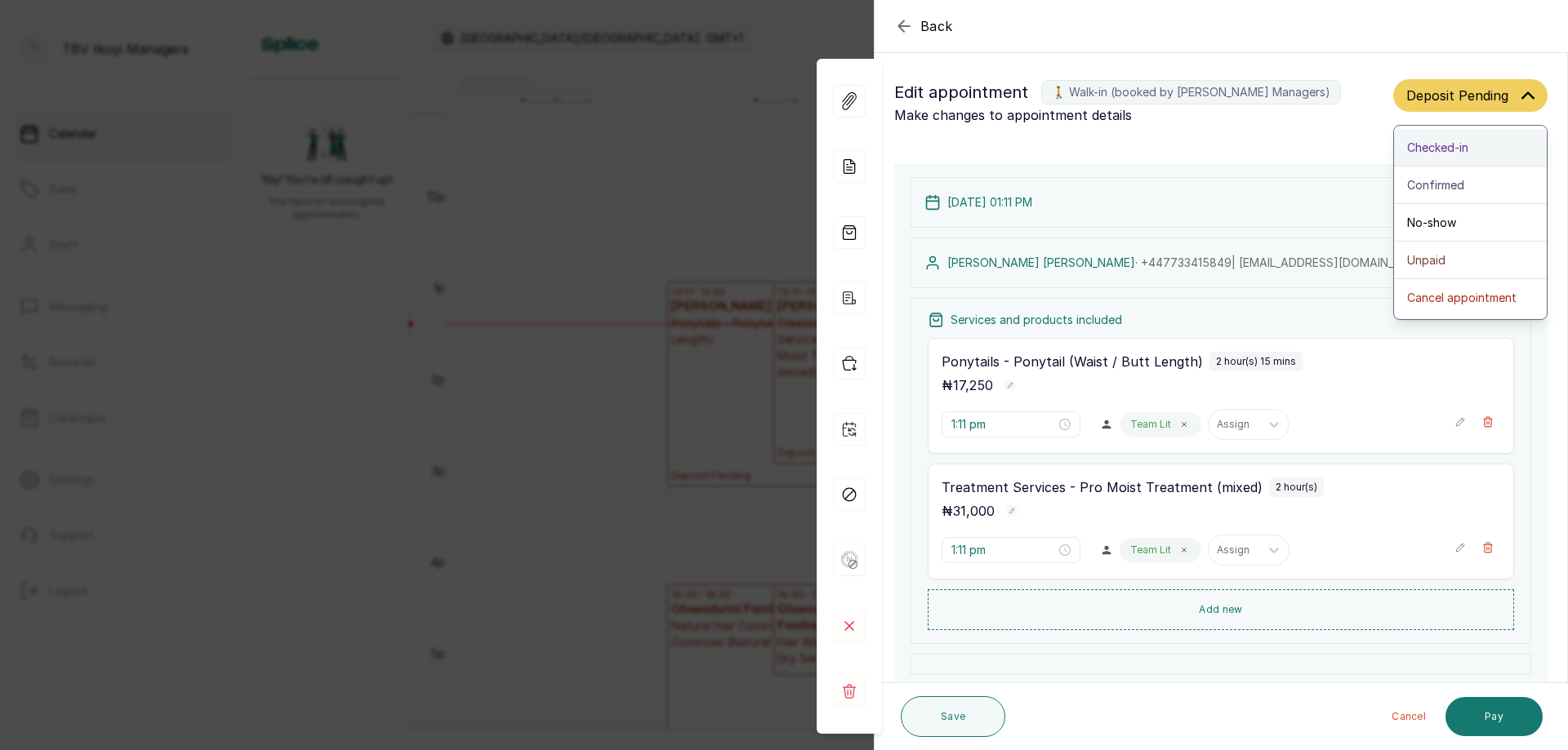
click at [1457, 153] on span "Checked-in" at bounding box center [1437, 147] width 61 height 18
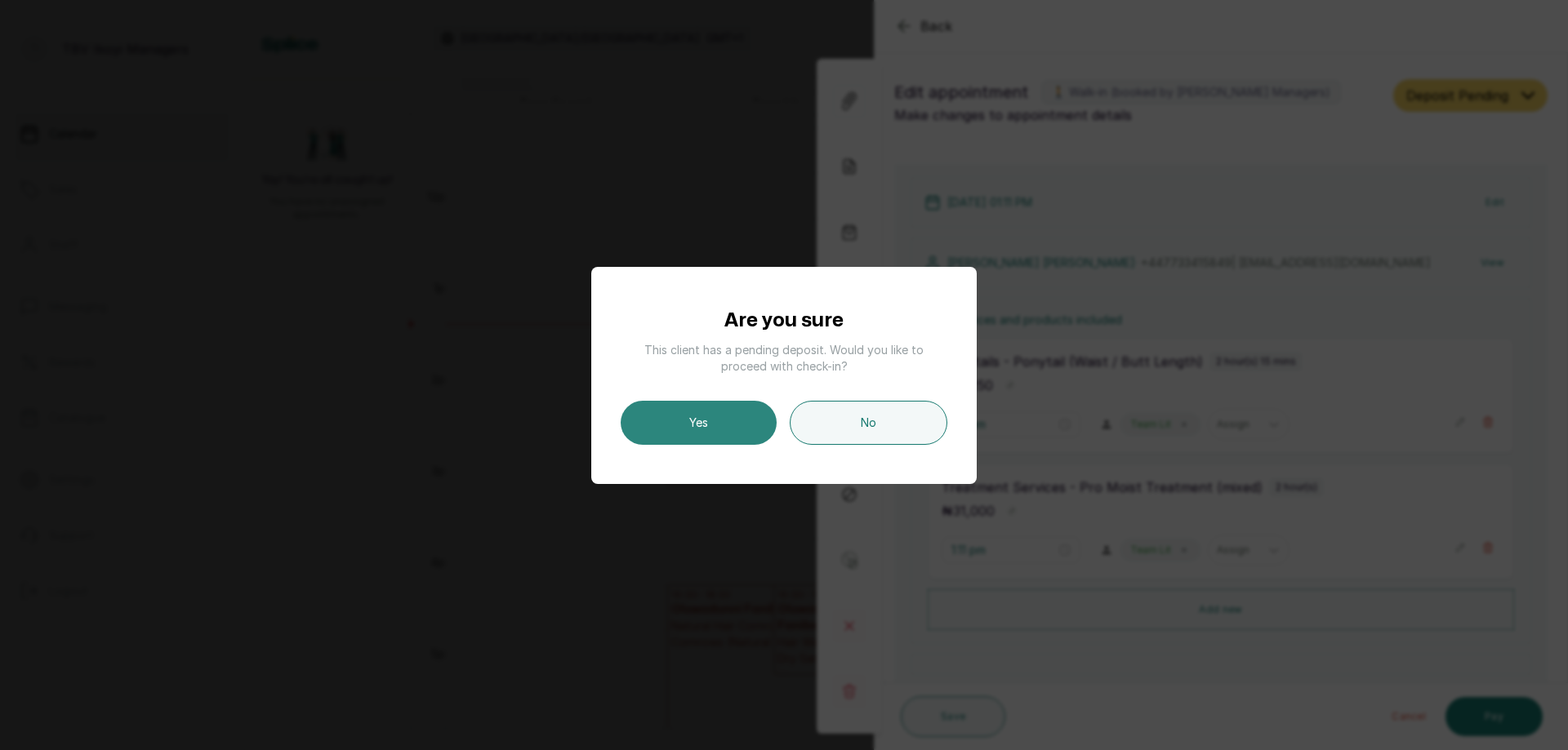
click at [719, 433] on button "Yes" at bounding box center [698, 423] width 156 height 44
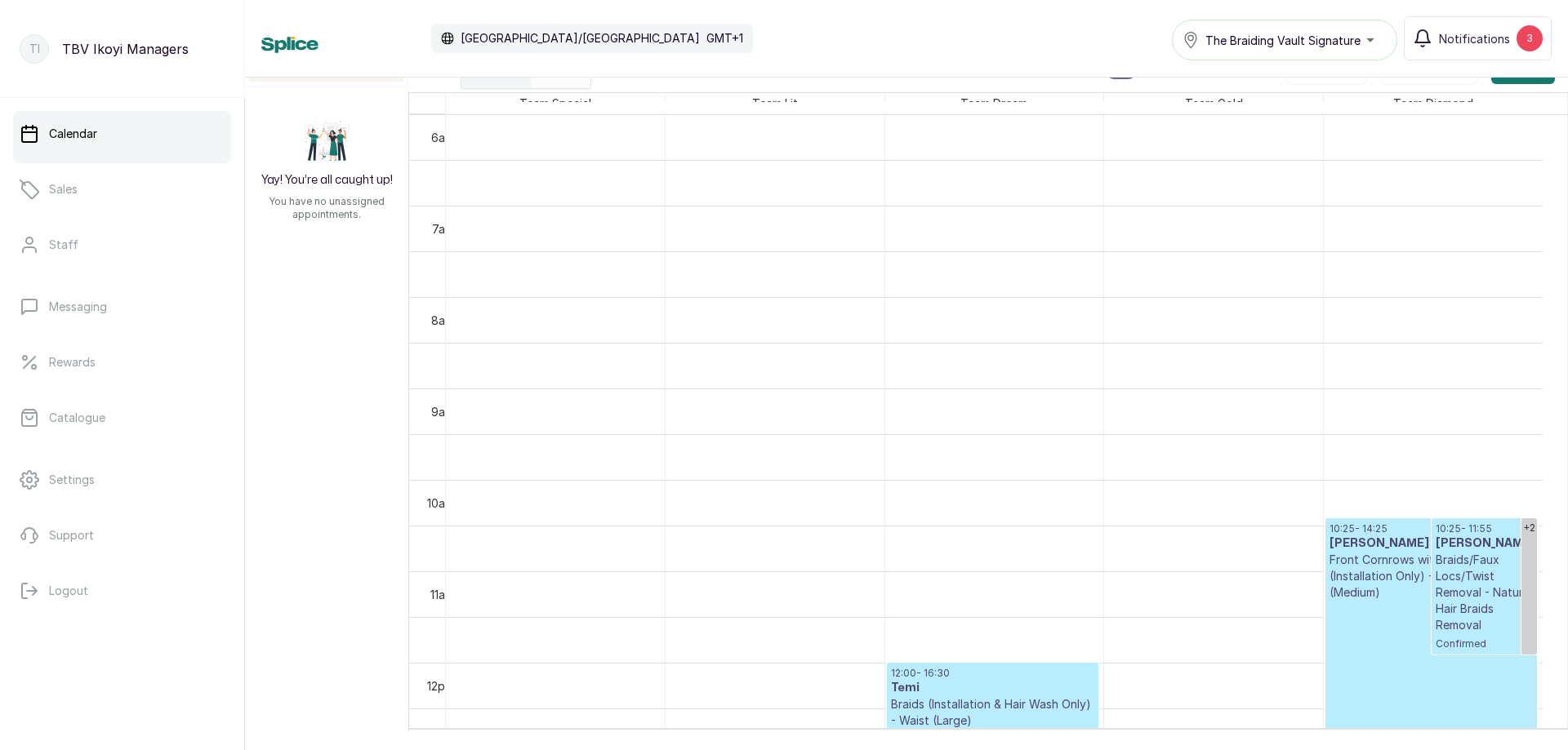
scroll to position [794, 0]
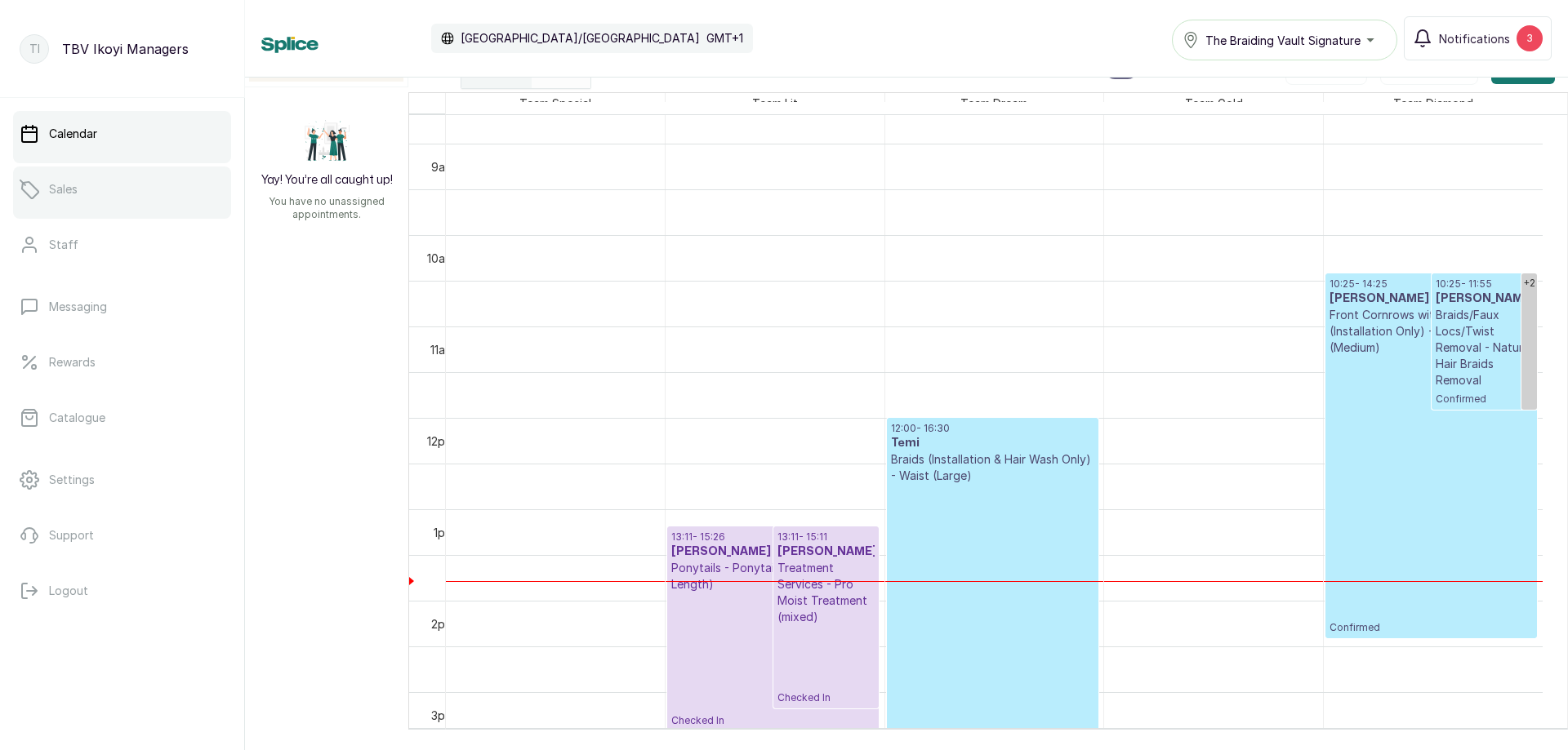
click at [54, 177] on link "Sales" at bounding box center [122, 189] width 218 height 46
